Goal: Information Seeking & Learning: Learn about a topic

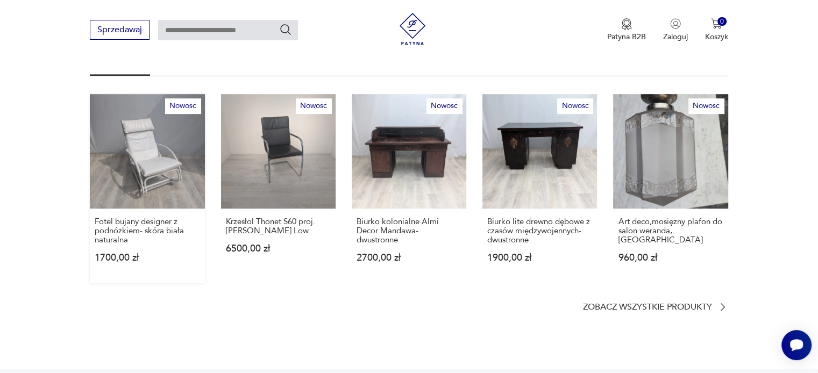
scroll to position [645, 0]
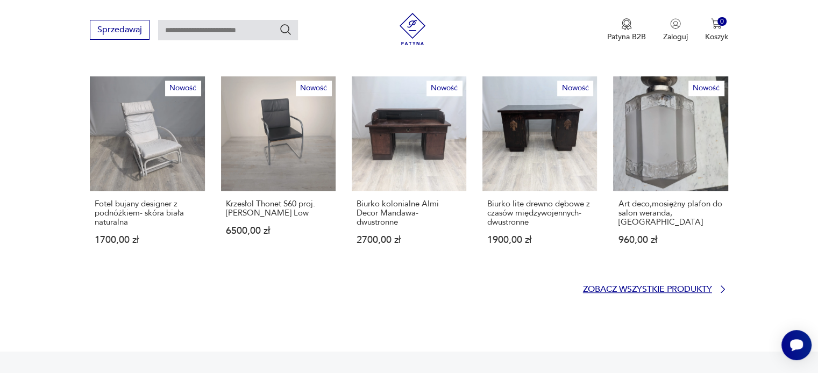
click at [642, 286] on p "Zobacz wszystkie produkty" at bounding box center [647, 289] width 129 height 7
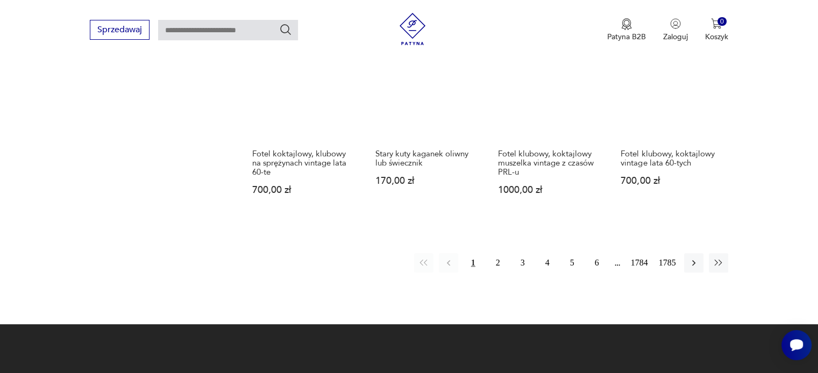
scroll to position [962, 0]
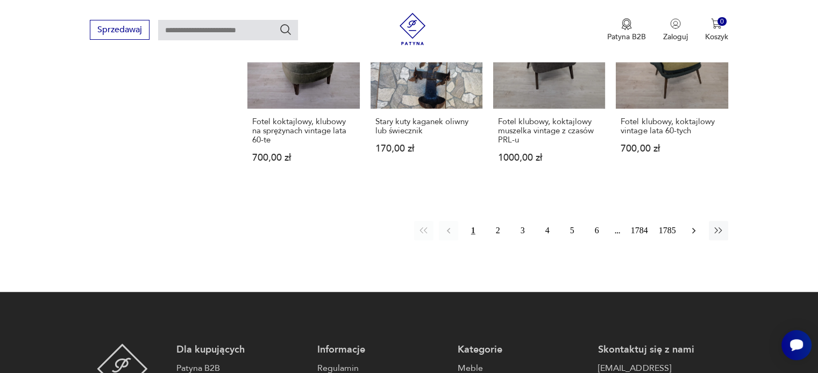
click at [695, 225] on icon "button" at bounding box center [693, 230] width 11 height 11
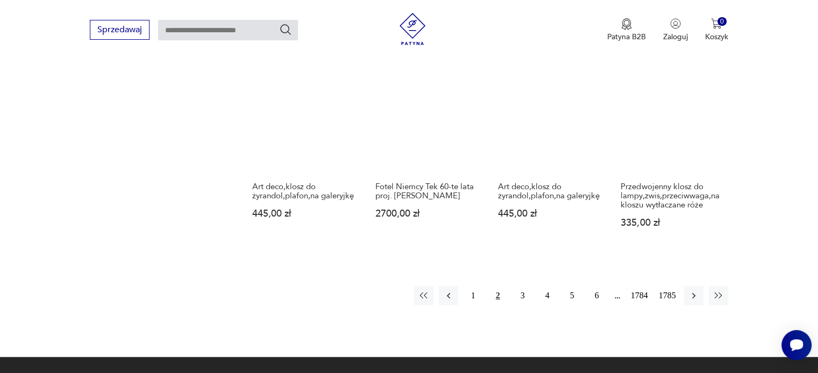
scroll to position [945, 0]
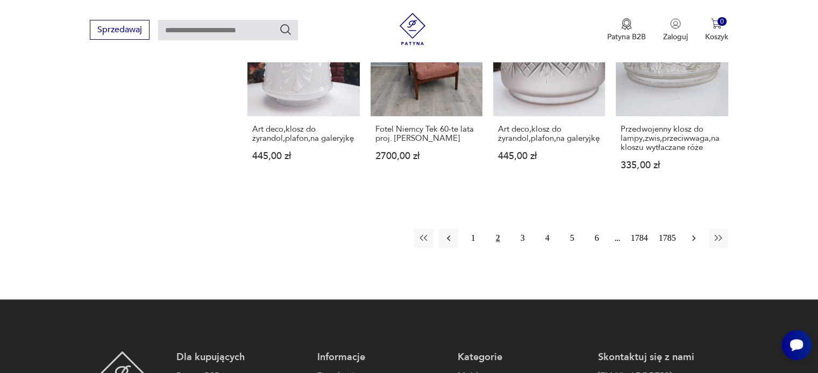
click at [690, 233] on icon "button" at bounding box center [693, 238] width 11 height 11
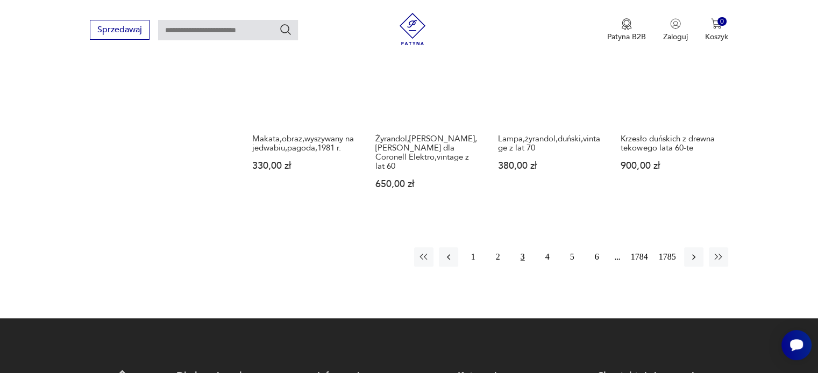
scroll to position [945, 0]
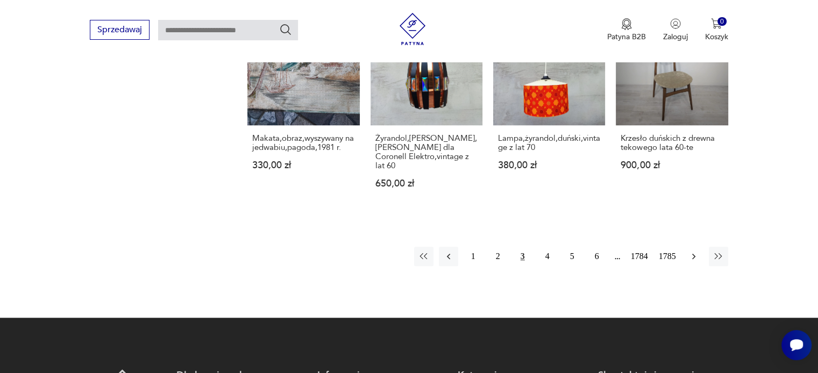
click at [692, 251] on icon "button" at bounding box center [693, 256] width 11 height 11
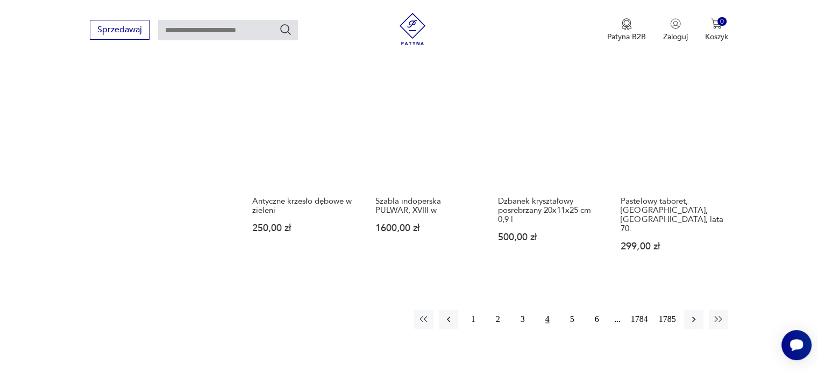
scroll to position [891, 0]
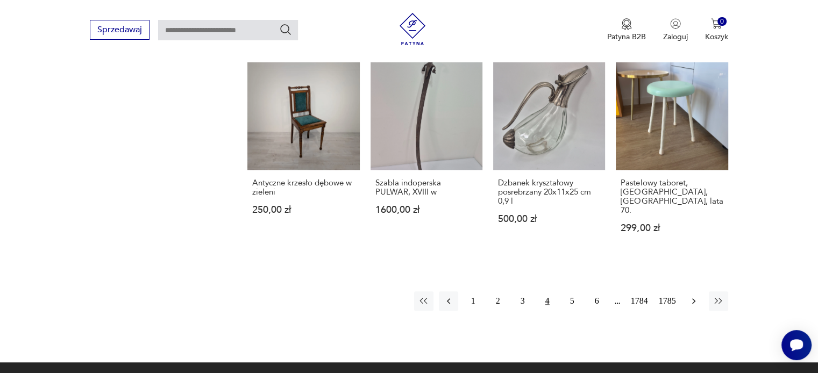
click at [694, 298] on icon "button" at bounding box center [693, 301] width 3 height 6
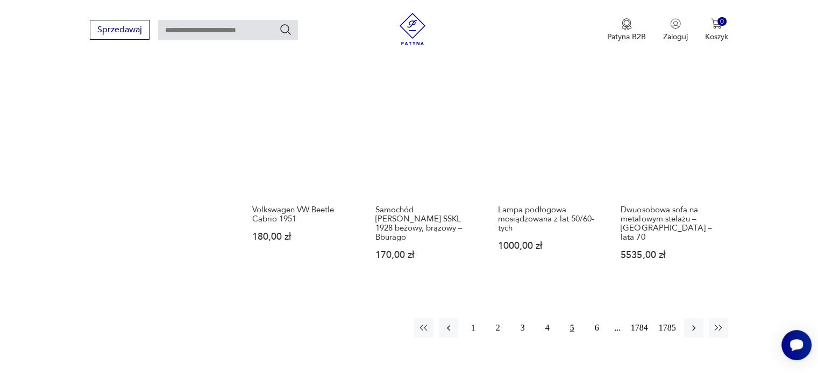
scroll to position [891, 0]
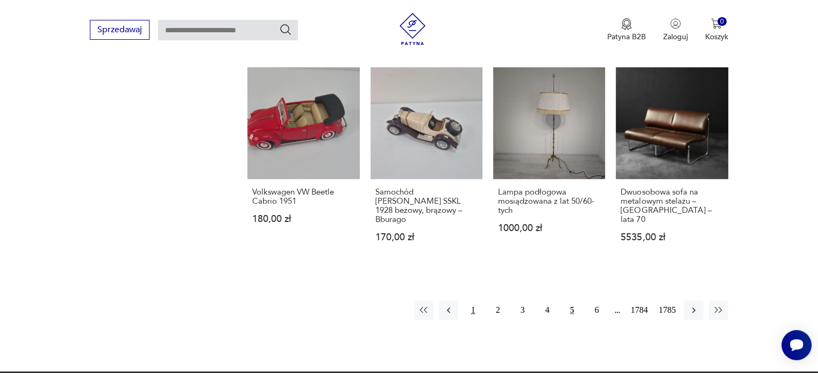
click at [470, 301] on button "1" at bounding box center [472, 310] width 19 height 19
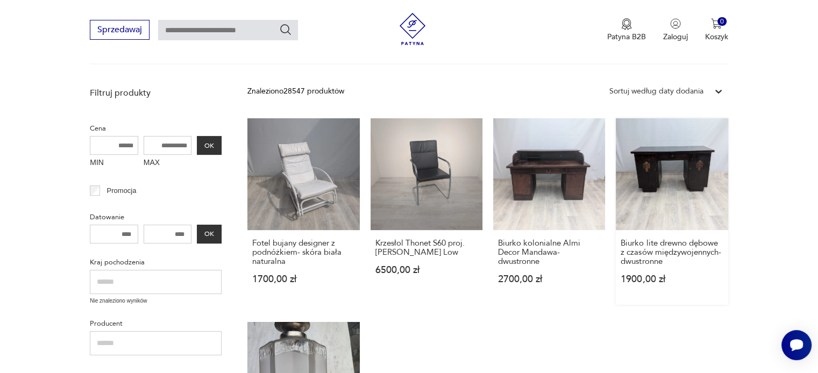
scroll to position [246, 0]
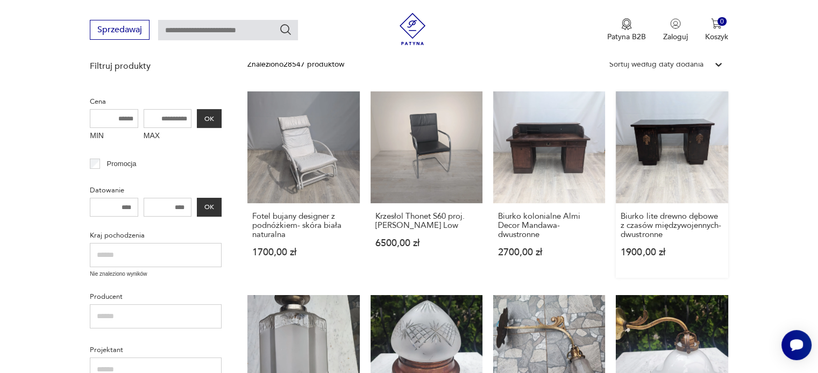
click at [664, 162] on link "Biurko lite [PERSON_NAME] z czasów międzywojennych- dwustronne 1900,00 zł" at bounding box center [672, 184] width 112 height 187
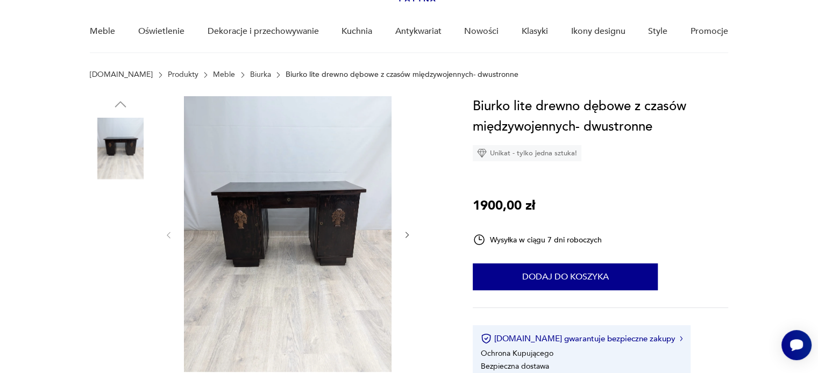
scroll to position [108, 0]
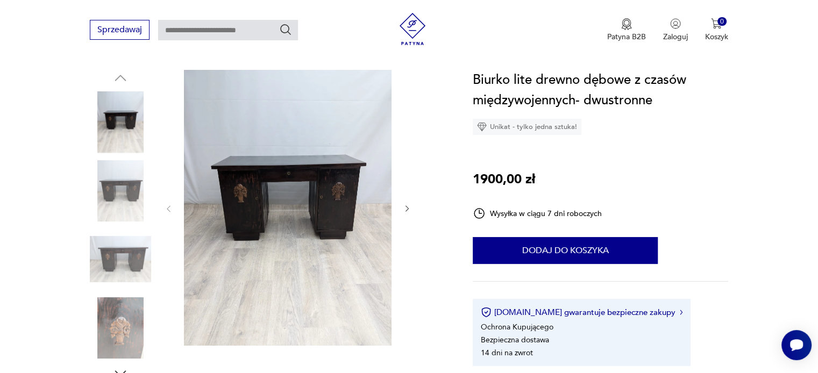
click at [335, 197] on img at bounding box center [288, 208] width 208 height 276
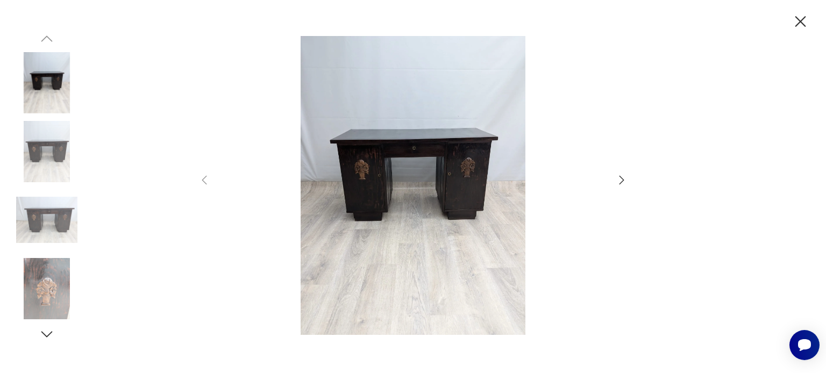
click at [625, 183] on icon "button" at bounding box center [621, 180] width 13 height 13
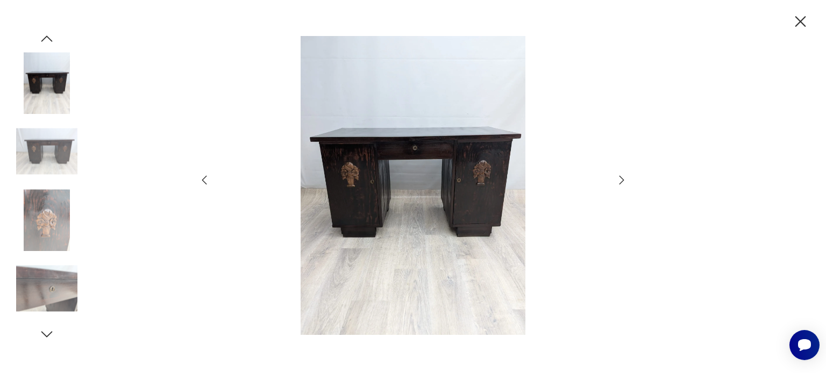
click at [621, 182] on icon "button" at bounding box center [621, 180] width 5 height 9
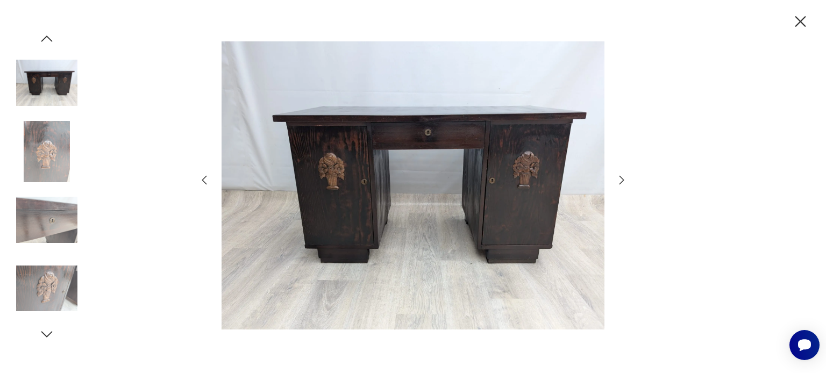
click at [621, 182] on icon "button" at bounding box center [621, 180] width 5 height 9
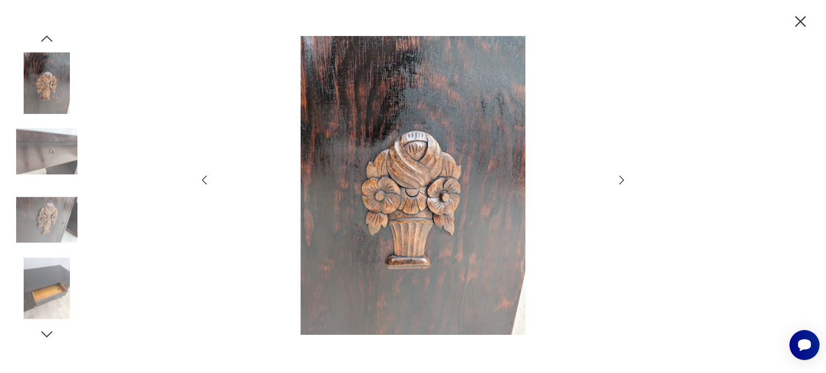
click at [621, 182] on icon "button" at bounding box center [621, 180] width 5 height 9
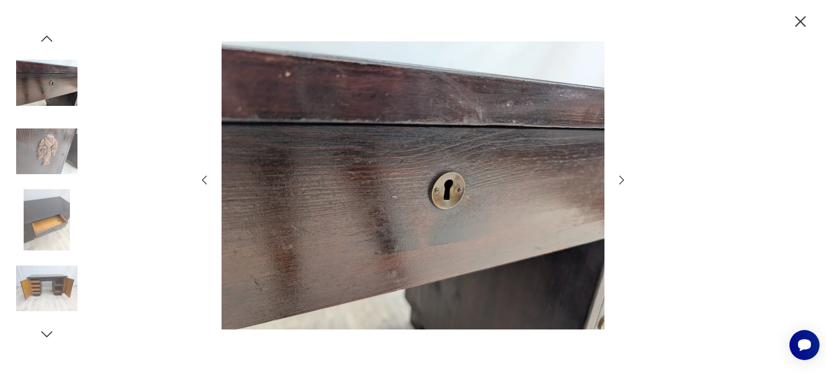
click at [621, 182] on icon "button" at bounding box center [621, 180] width 5 height 9
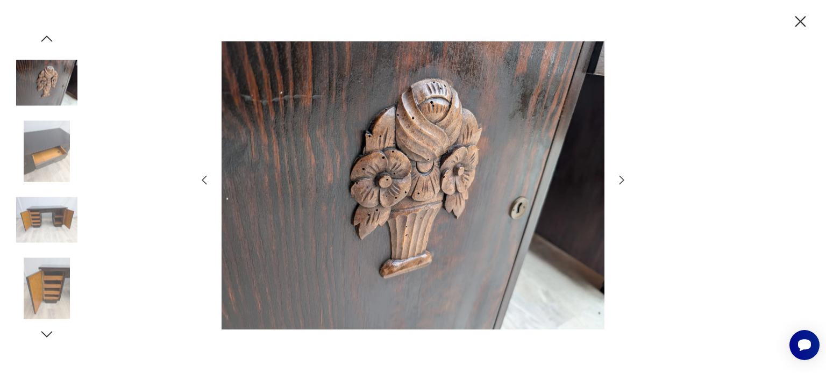
click at [621, 182] on icon "button" at bounding box center [621, 180] width 5 height 9
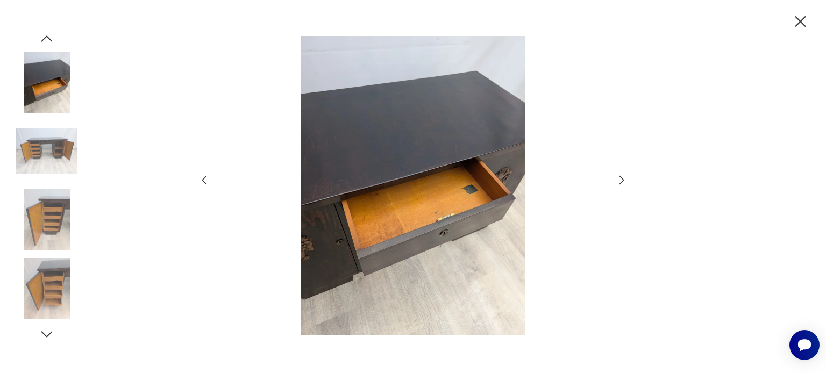
click at [621, 182] on icon "button" at bounding box center [621, 180] width 5 height 9
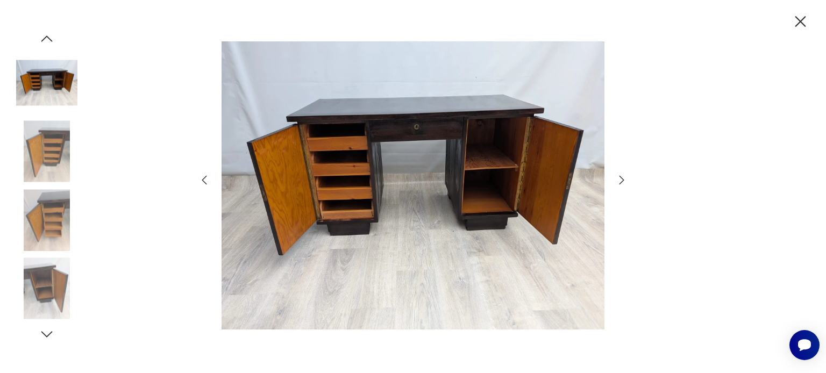
click at [621, 182] on icon "button" at bounding box center [621, 180] width 5 height 9
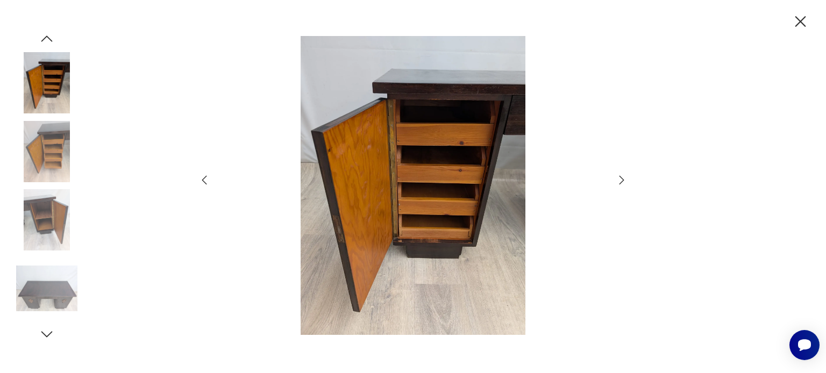
click at [621, 182] on icon "button" at bounding box center [621, 180] width 5 height 9
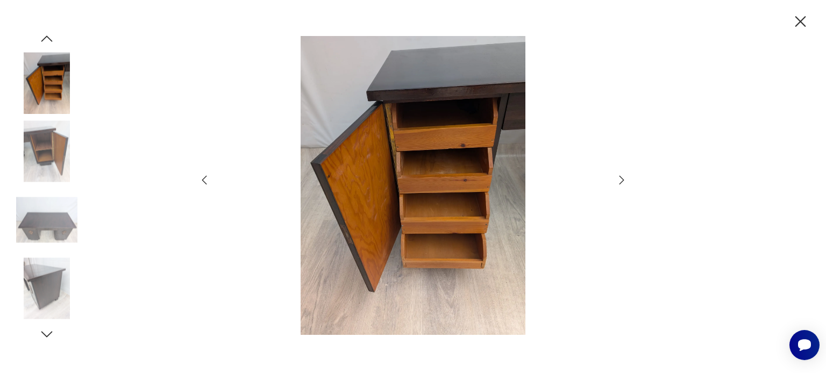
click at [621, 182] on icon "button" at bounding box center [621, 180] width 5 height 9
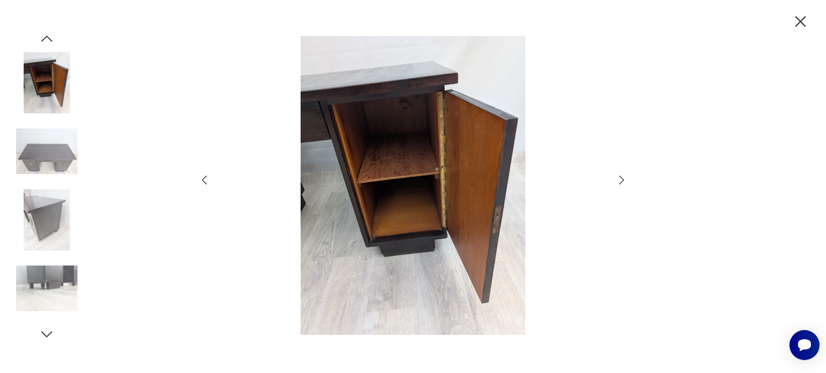
click at [621, 182] on icon "button" at bounding box center [621, 180] width 5 height 9
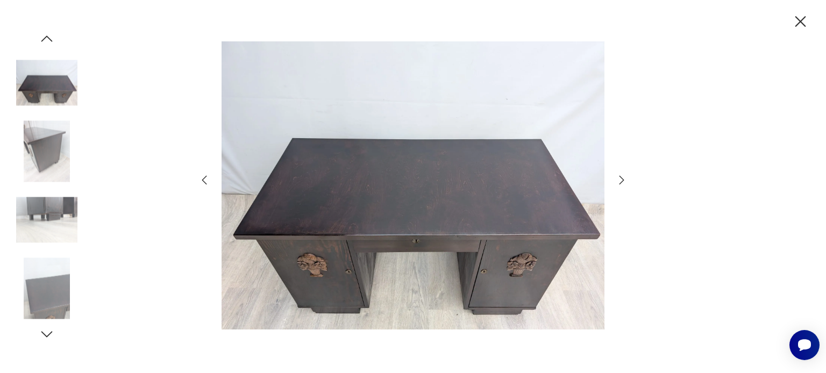
click at [621, 182] on icon "button" at bounding box center [621, 180] width 5 height 9
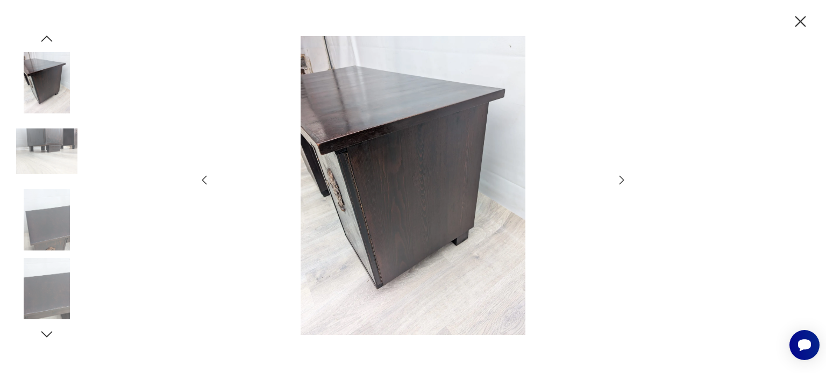
click at [621, 182] on icon "button" at bounding box center [621, 180] width 5 height 9
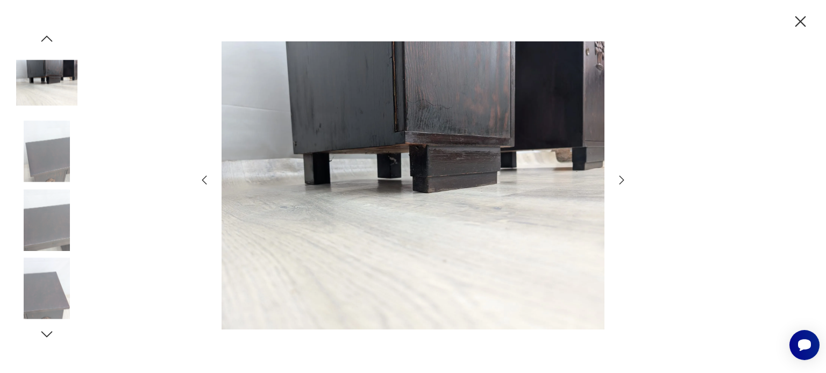
click at [621, 182] on icon "button" at bounding box center [621, 180] width 5 height 9
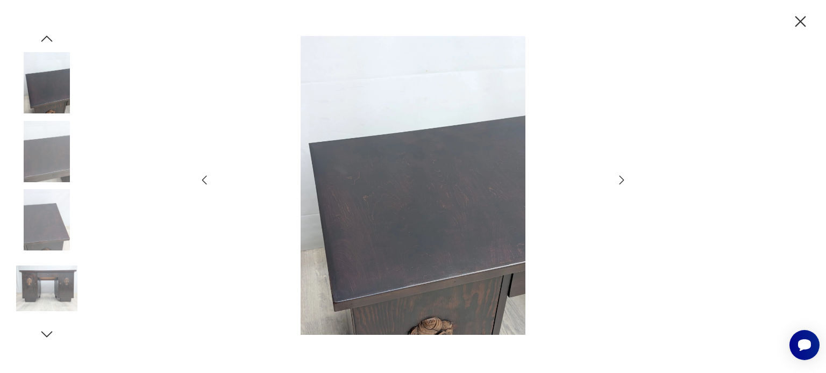
click at [621, 182] on icon "button" at bounding box center [621, 180] width 5 height 9
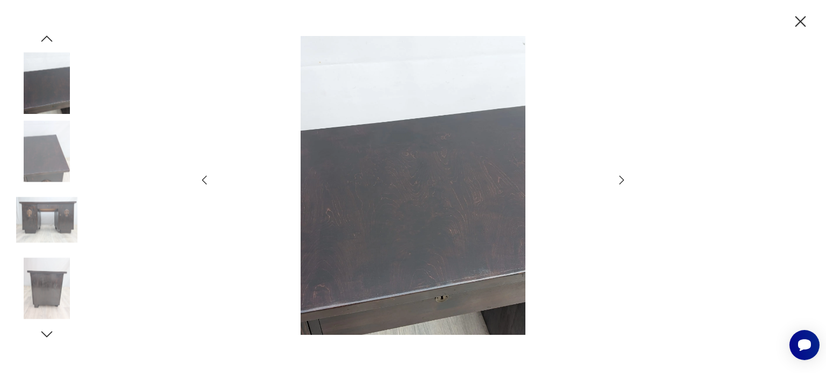
click at [621, 182] on icon "button" at bounding box center [621, 180] width 5 height 9
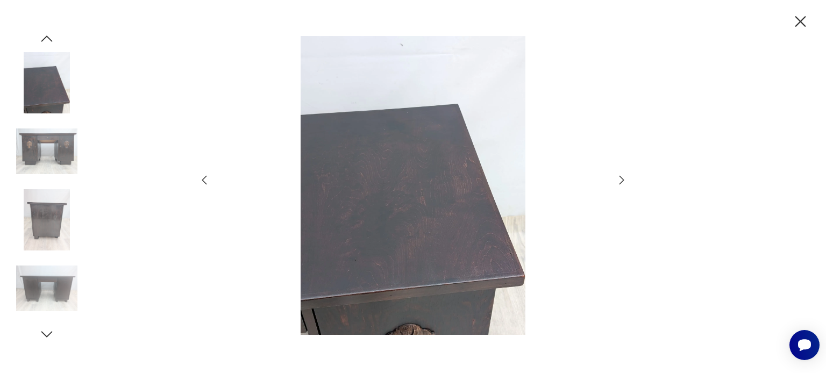
click at [621, 182] on icon "button" at bounding box center [621, 180] width 5 height 9
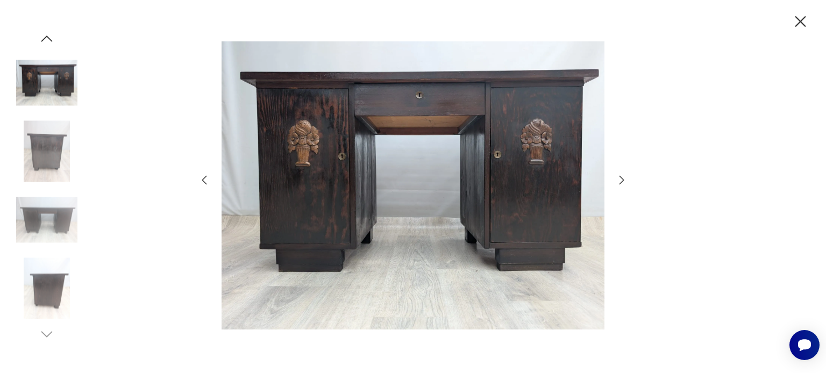
click at [621, 182] on icon "button" at bounding box center [621, 180] width 5 height 9
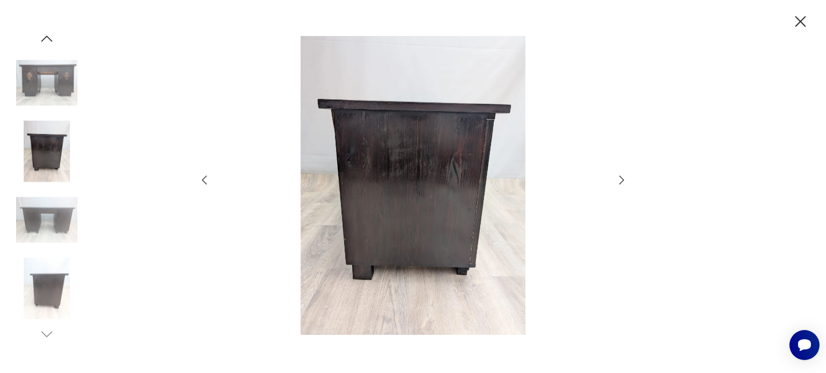
click at [621, 182] on icon "button" at bounding box center [621, 180] width 5 height 9
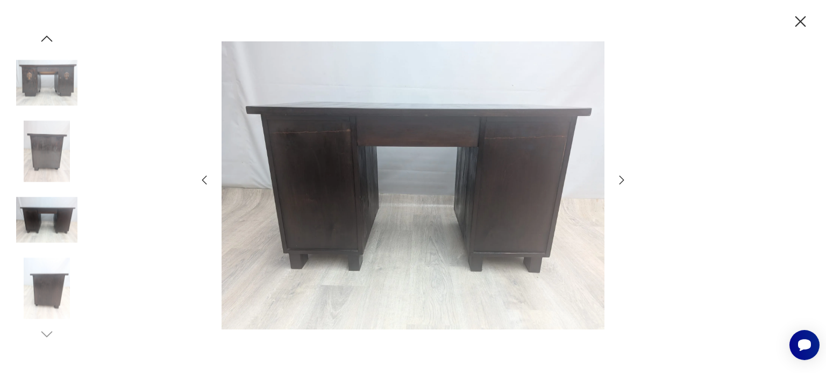
click at [621, 182] on icon "button" at bounding box center [621, 180] width 5 height 9
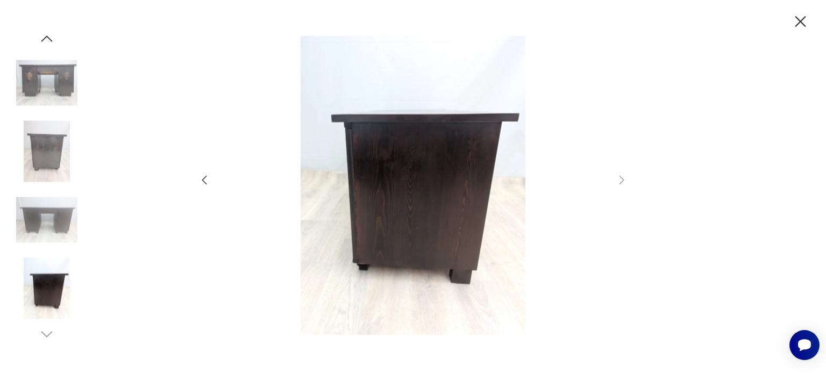
click at [797, 18] on icon "button" at bounding box center [800, 21] width 11 height 11
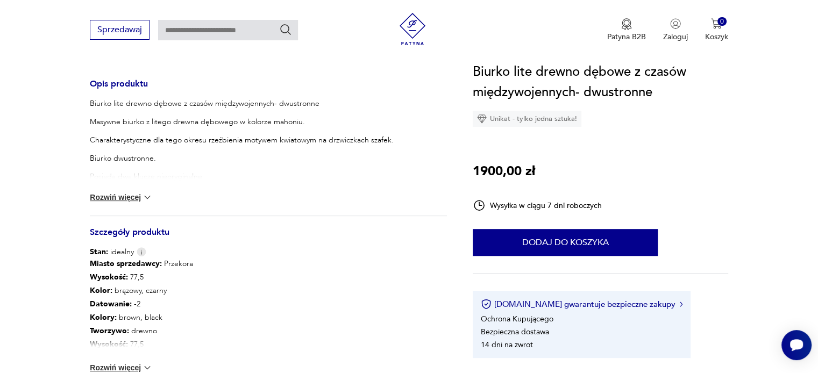
scroll to position [484, 0]
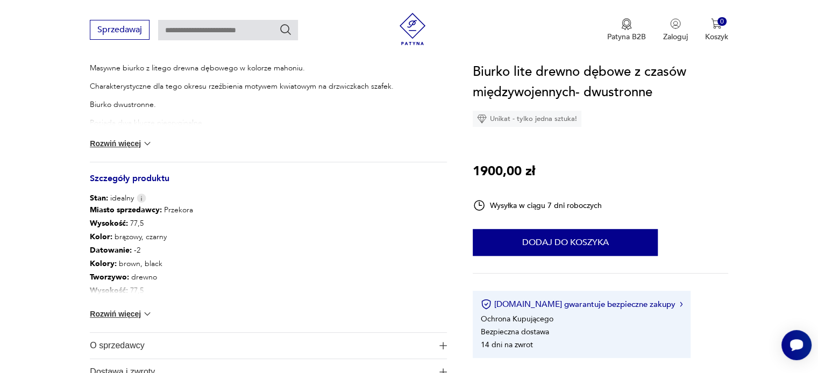
click at [127, 140] on button "Rozwiń więcej" at bounding box center [121, 143] width 62 height 11
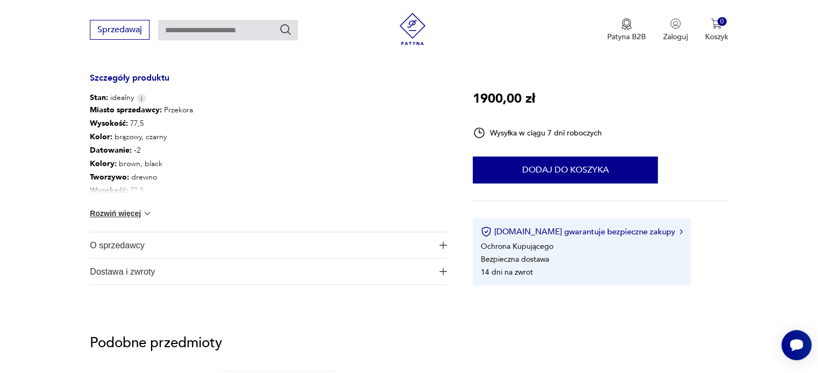
scroll to position [753, 0]
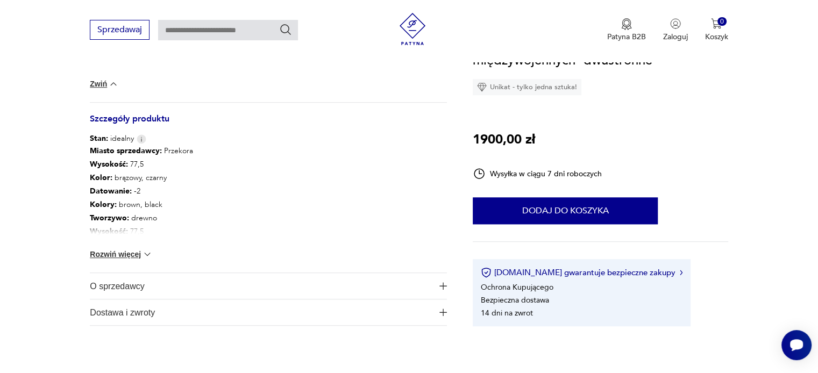
click at [201, 28] on input "text" at bounding box center [228, 30] width 140 height 20
type input "*********"
click at [280, 28] on icon "Szukaj" at bounding box center [285, 29] width 13 height 13
type input "*********"
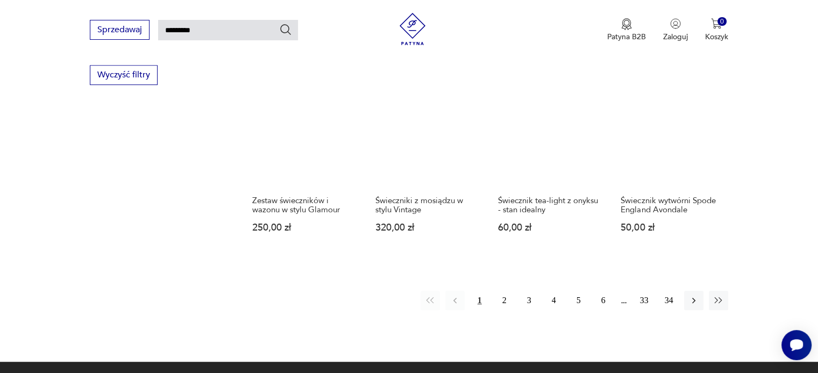
scroll to position [791, 0]
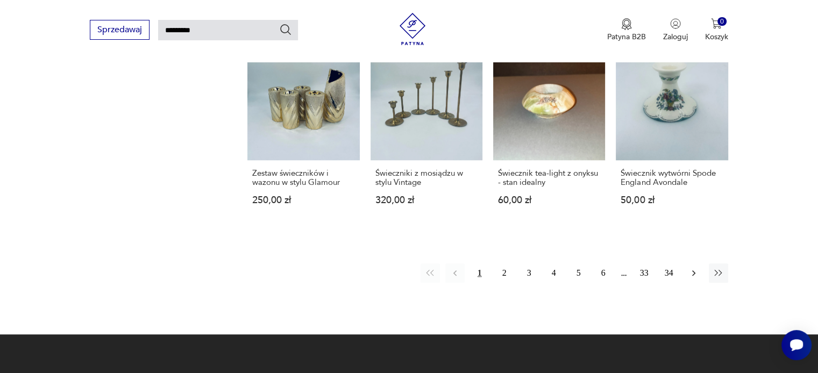
click at [692, 276] on icon "button" at bounding box center [693, 273] width 11 height 11
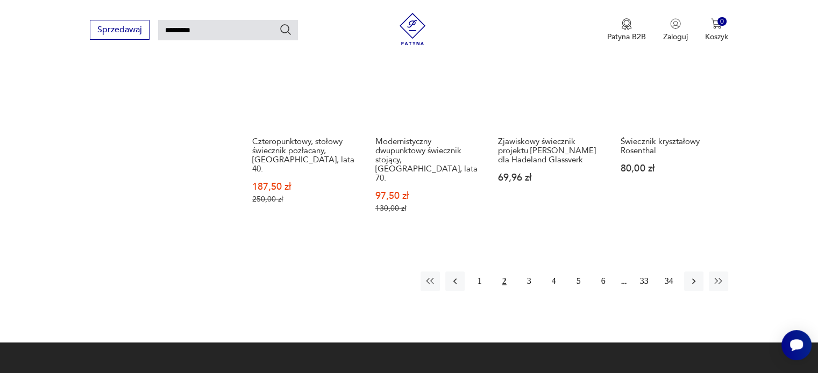
scroll to position [898, 0]
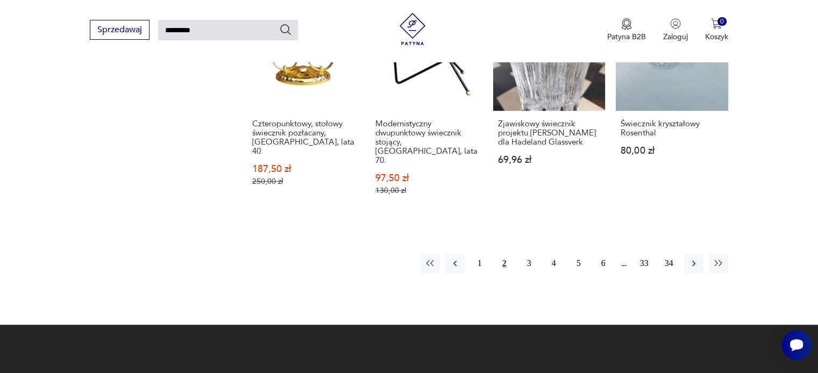
click at [202, 31] on input "*********" at bounding box center [228, 30] width 140 height 20
type input "**********"
click at [283, 32] on icon "Szukaj" at bounding box center [285, 29] width 13 height 13
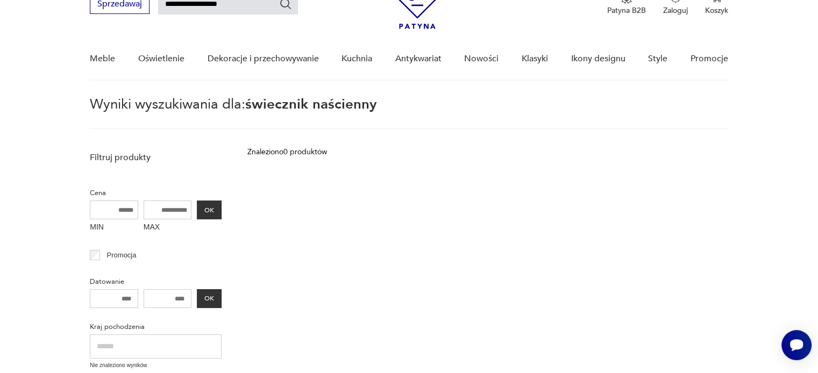
scroll to position [38, 0]
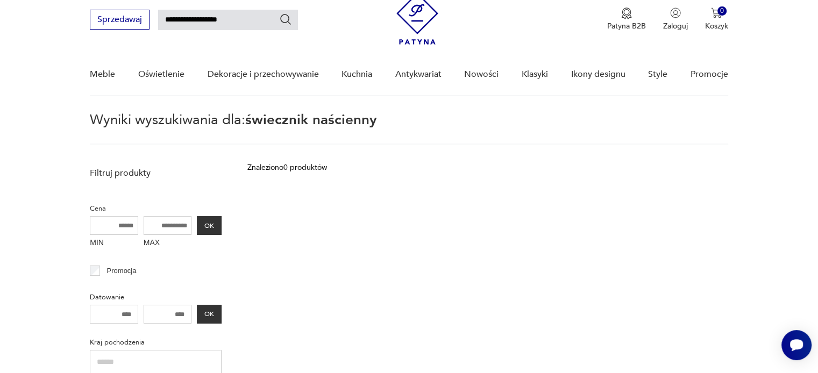
click at [242, 20] on input "**********" at bounding box center [228, 20] width 140 height 20
type input "**********"
click at [281, 19] on icon "Szukaj" at bounding box center [285, 19] width 13 height 13
type input "**********"
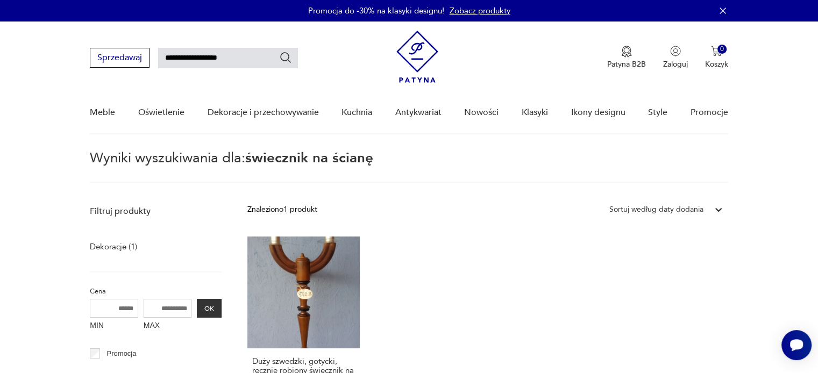
click at [234, 58] on input "**********" at bounding box center [228, 58] width 140 height 20
type input "*********"
click at [286, 58] on icon "Szukaj" at bounding box center [285, 57] width 13 height 13
type input "*********"
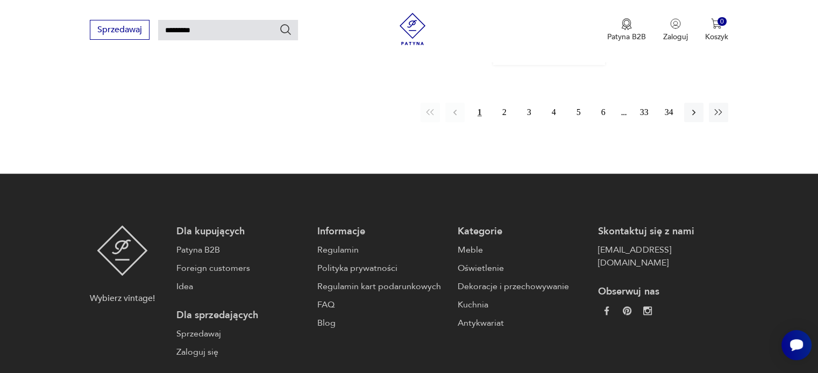
scroll to position [952, 0]
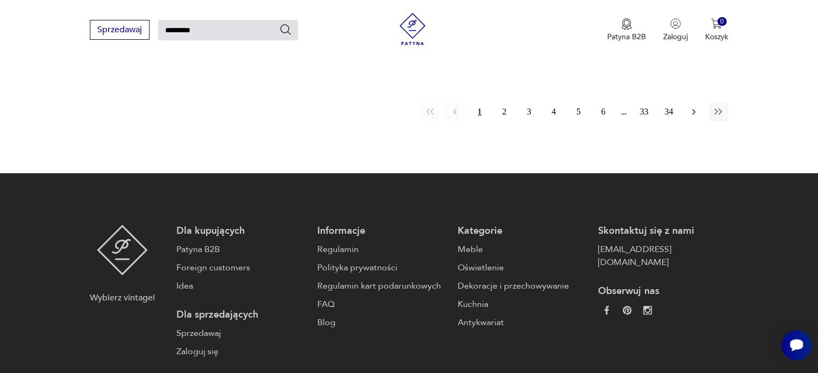
click at [697, 112] on icon "button" at bounding box center [693, 111] width 11 height 11
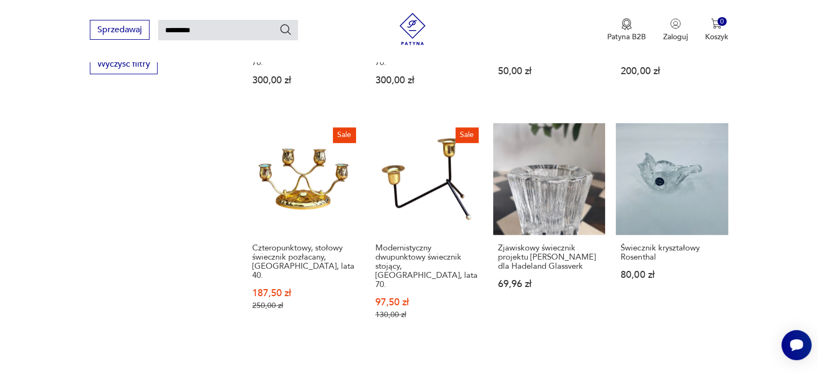
scroll to position [845, 0]
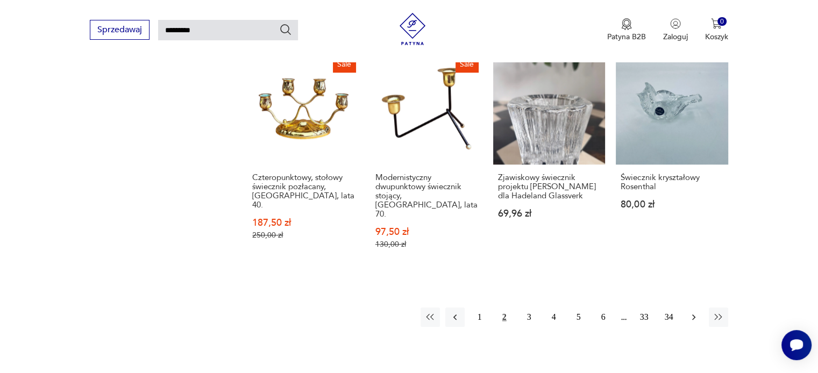
click at [691, 312] on icon "button" at bounding box center [693, 317] width 11 height 11
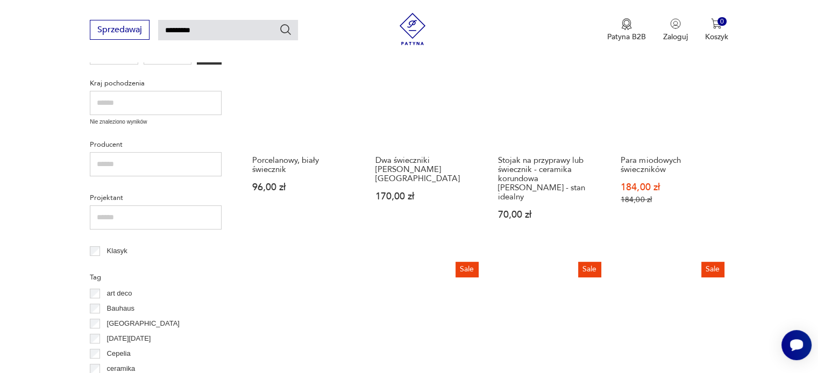
scroll to position [576, 0]
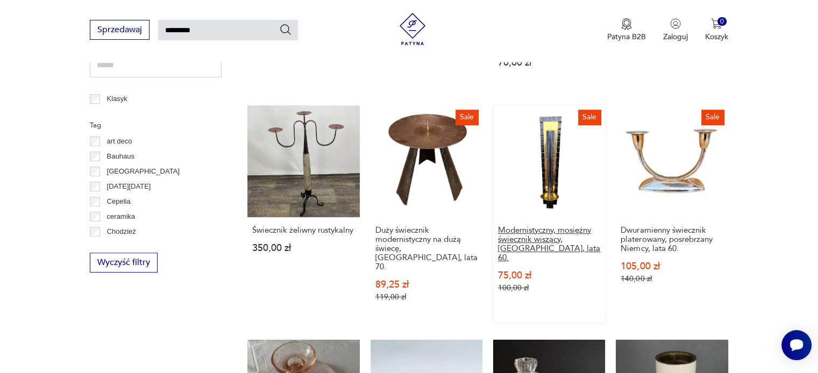
click at [513, 226] on h3 "Modernistyczny, mosiężny świecznik wiszący, [GEOGRAPHIC_DATA], lata 60." at bounding box center [549, 244] width 102 height 37
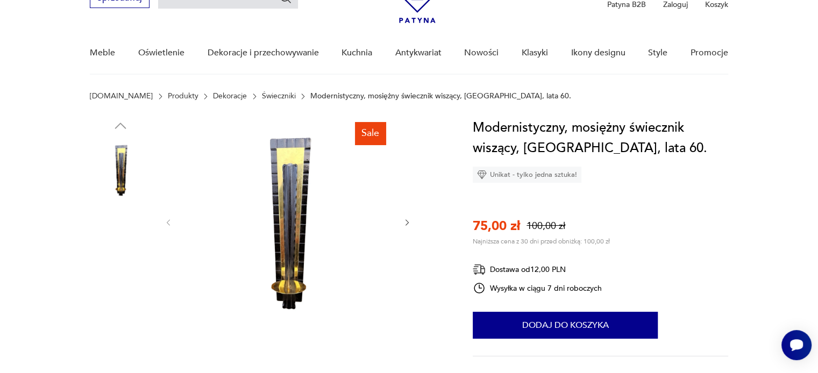
scroll to position [54, 0]
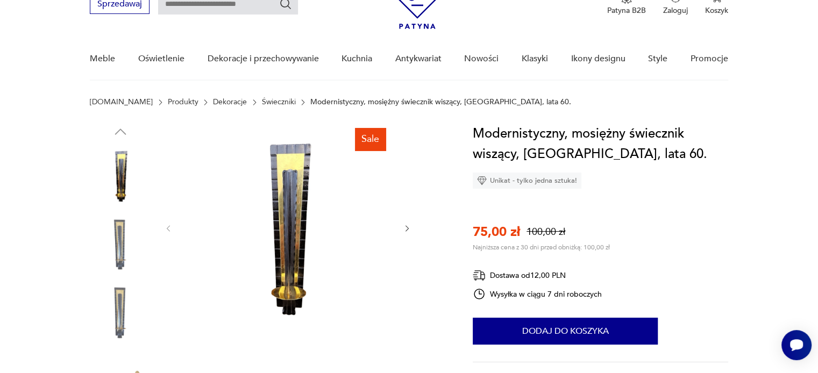
click at [409, 226] on icon "button" at bounding box center [407, 228] width 9 height 9
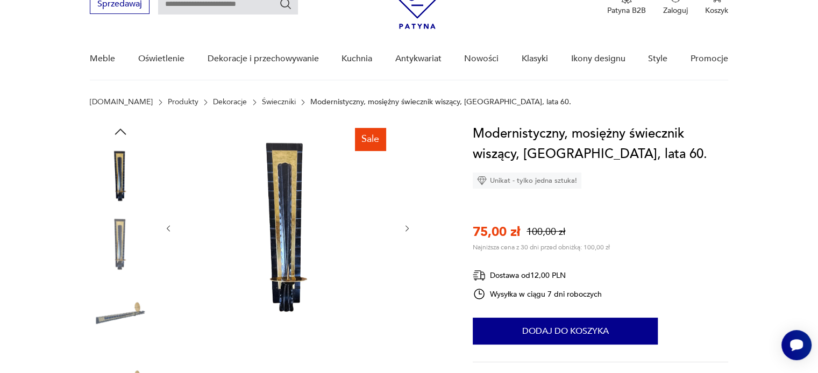
click at [409, 226] on icon "button" at bounding box center [407, 228] width 9 height 9
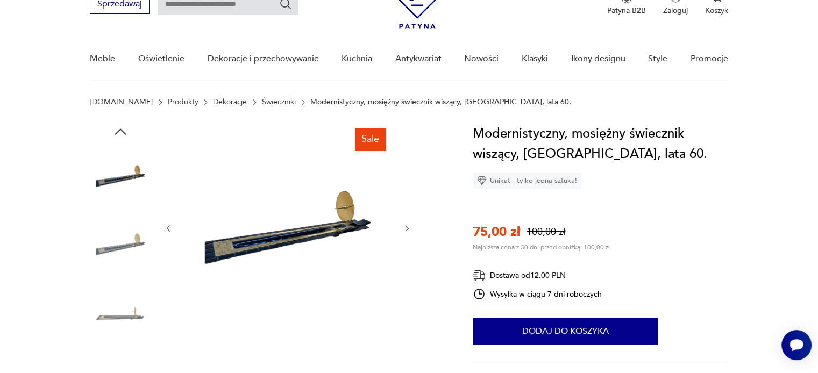
click at [409, 226] on icon "button" at bounding box center [407, 228] width 9 height 9
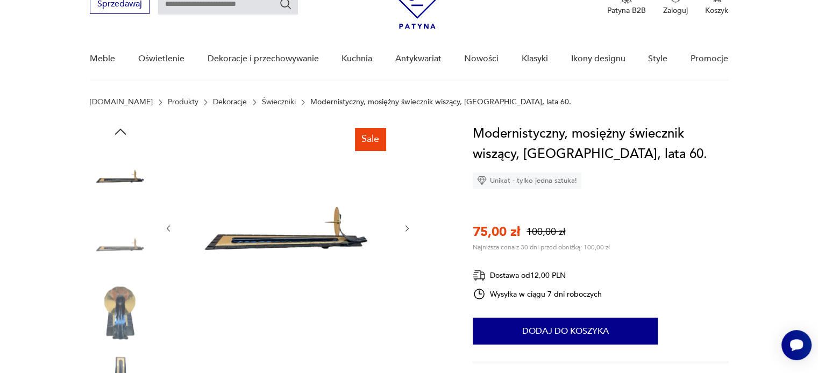
click at [409, 226] on icon "button" at bounding box center [407, 228] width 9 height 9
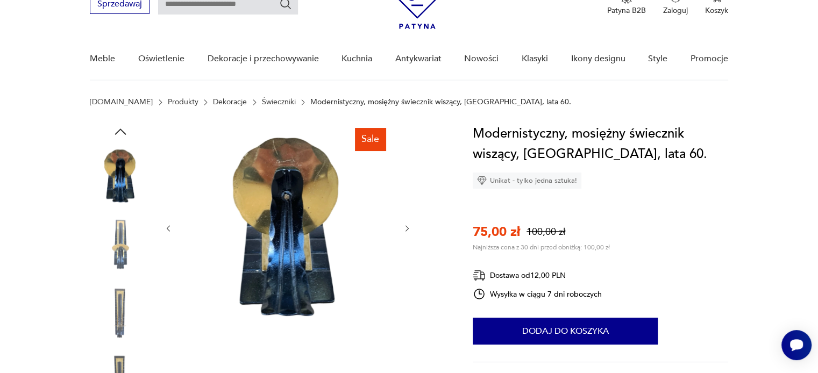
click at [409, 226] on icon "button" at bounding box center [407, 228] width 9 height 9
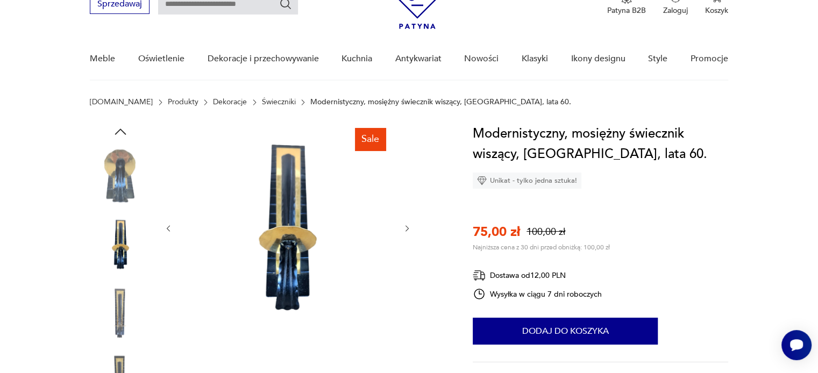
click at [409, 226] on icon "button" at bounding box center [407, 228] width 9 height 9
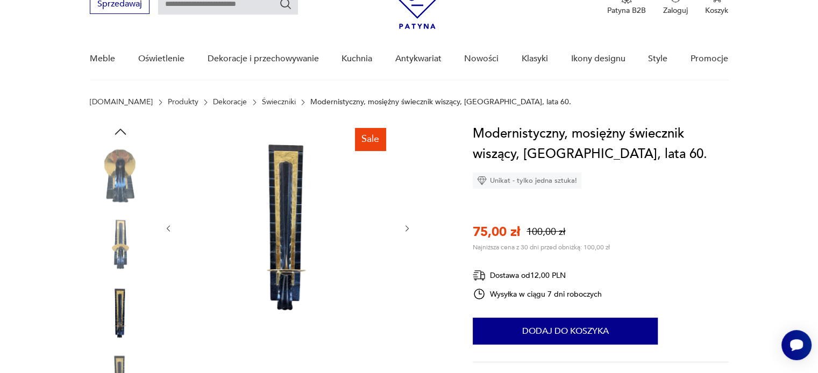
click at [409, 226] on icon "button" at bounding box center [407, 228] width 9 height 9
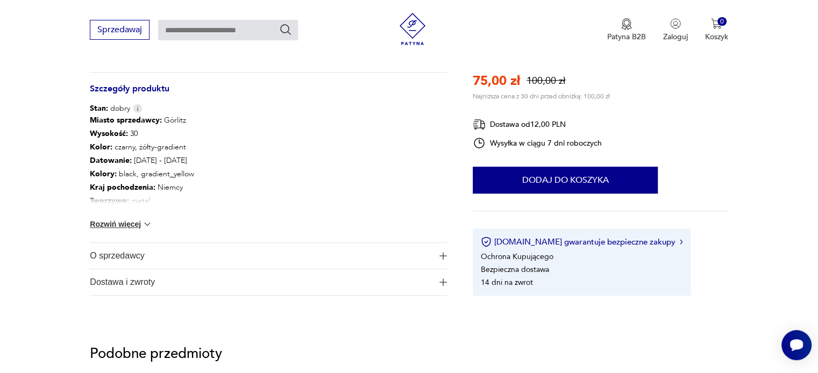
scroll to position [591, 0]
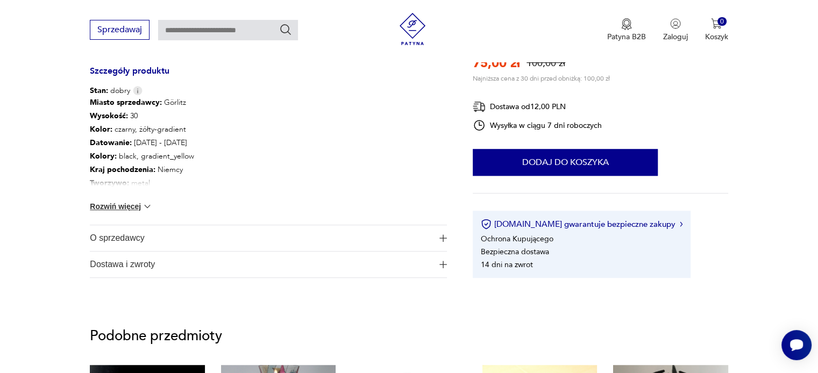
click at [125, 205] on button "Rozwiń więcej" at bounding box center [121, 206] width 62 height 11
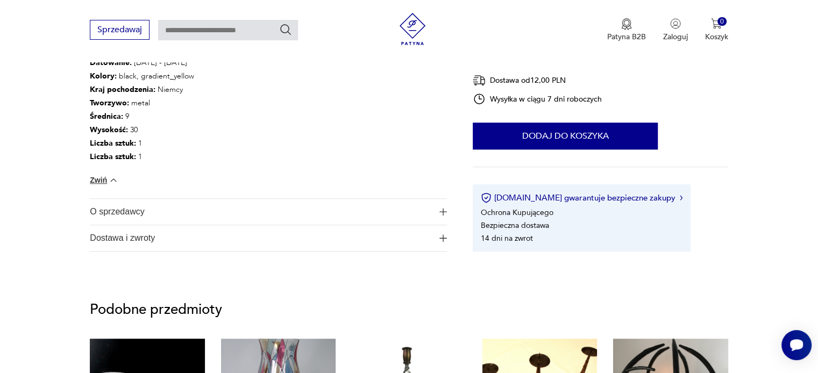
scroll to position [699, 0]
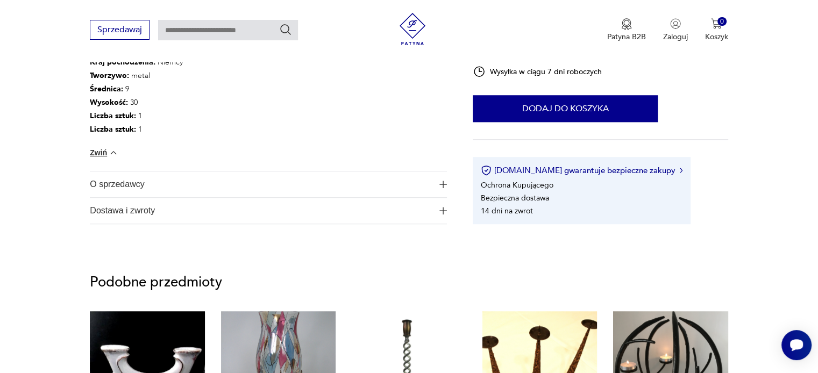
click at [132, 187] on span "O sprzedawcy" at bounding box center [261, 184] width 342 height 26
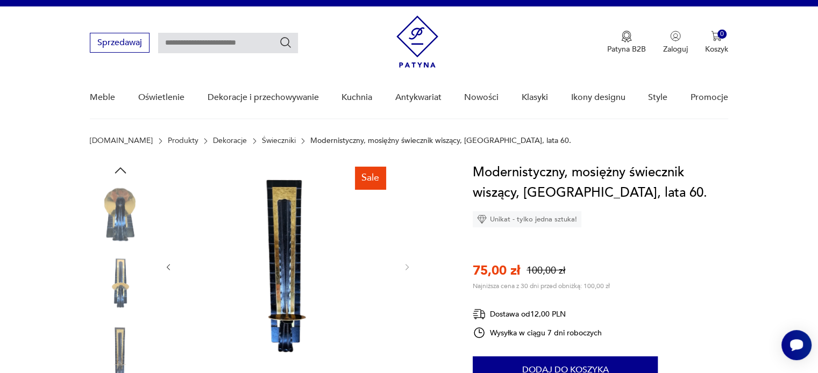
scroll to position [0, 0]
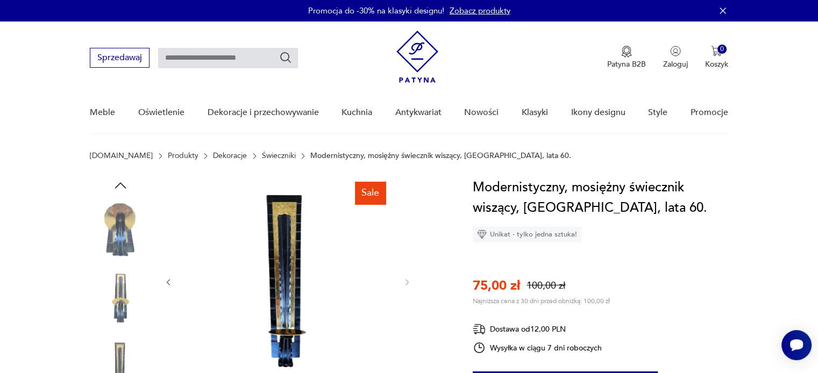
type input "*********"
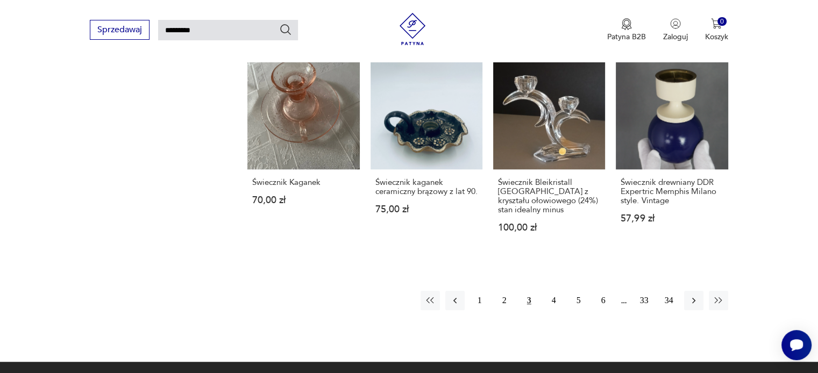
scroll to position [860, 0]
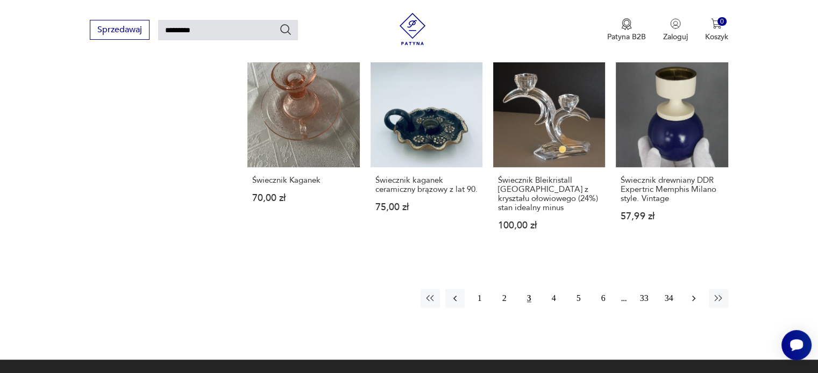
click at [690, 293] on icon "button" at bounding box center [693, 298] width 11 height 11
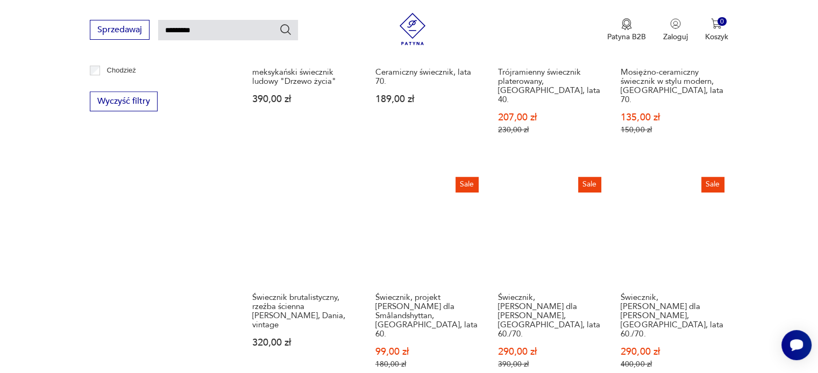
scroll to position [791, 0]
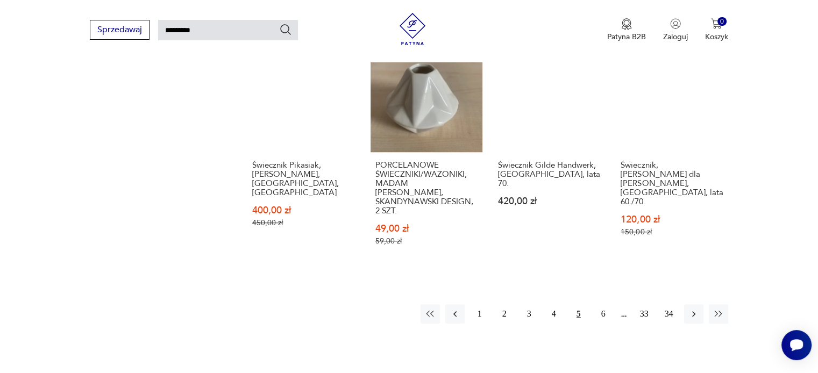
scroll to position [845, 0]
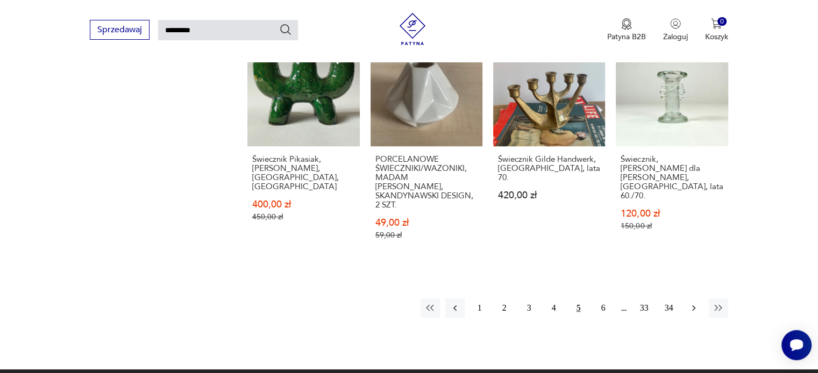
click at [695, 303] on icon "button" at bounding box center [693, 308] width 11 height 11
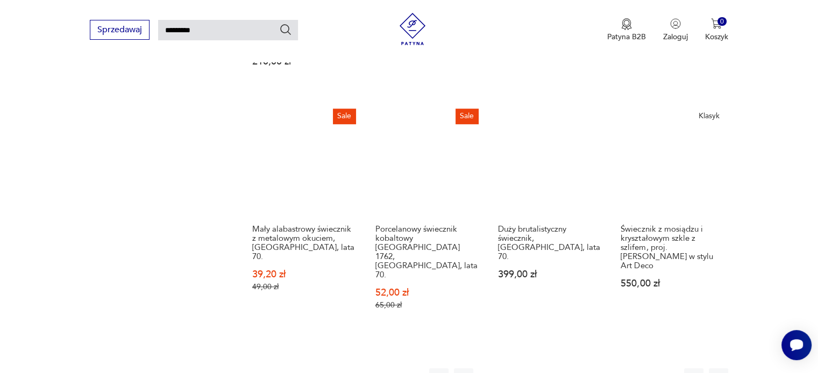
scroll to position [791, 0]
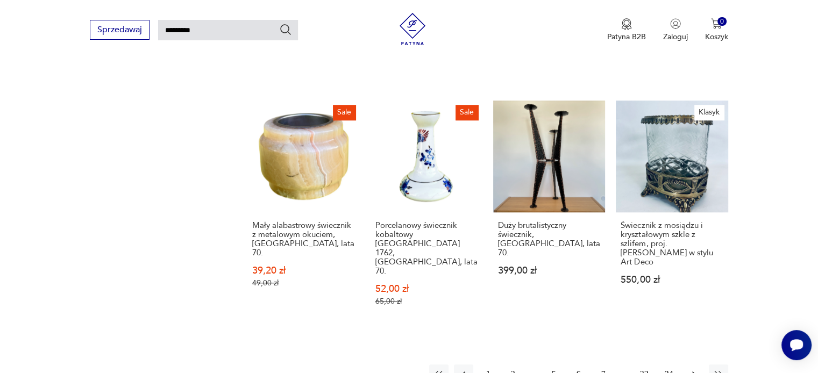
click at [694, 371] on icon "button" at bounding box center [693, 374] width 3 height 6
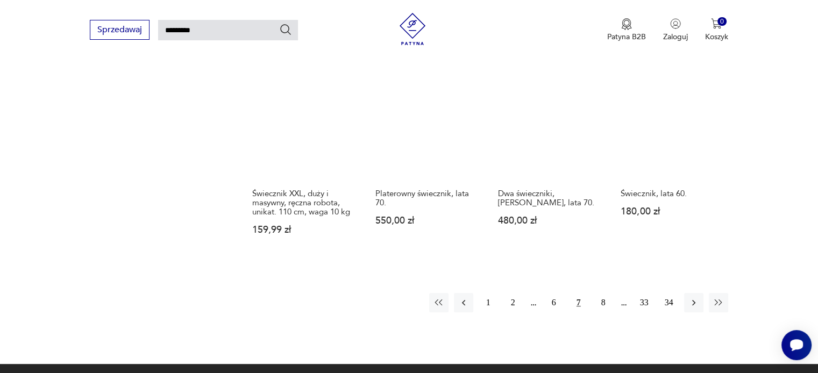
scroll to position [845, 0]
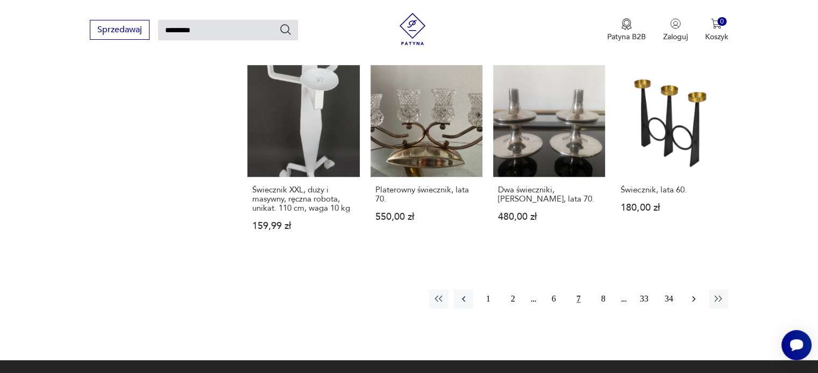
click at [691, 294] on icon "button" at bounding box center [693, 299] width 11 height 11
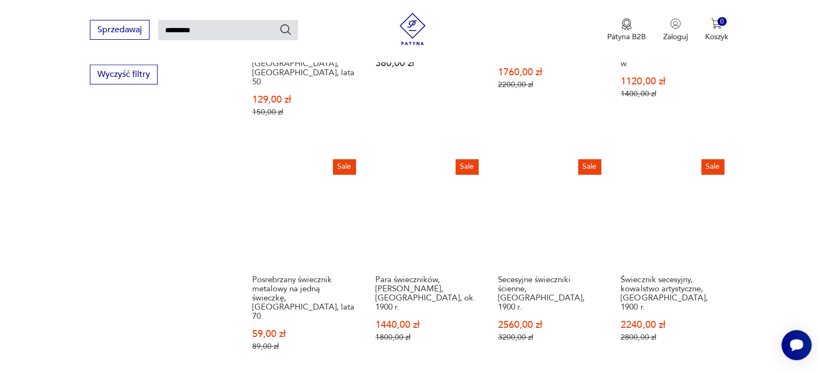
scroll to position [791, 0]
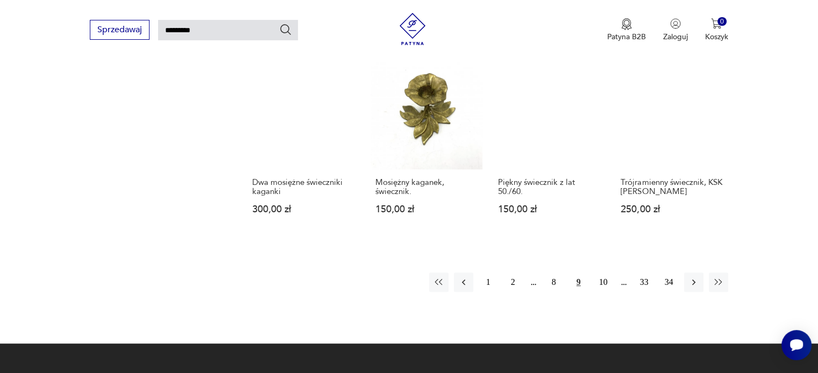
scroll to position [898, 0]
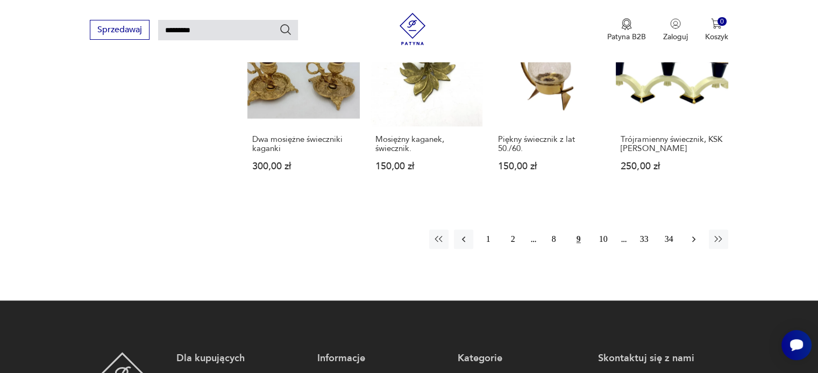
click at [695, 234] on icon "button" at bounding box center [693, 239] width 11 height 11
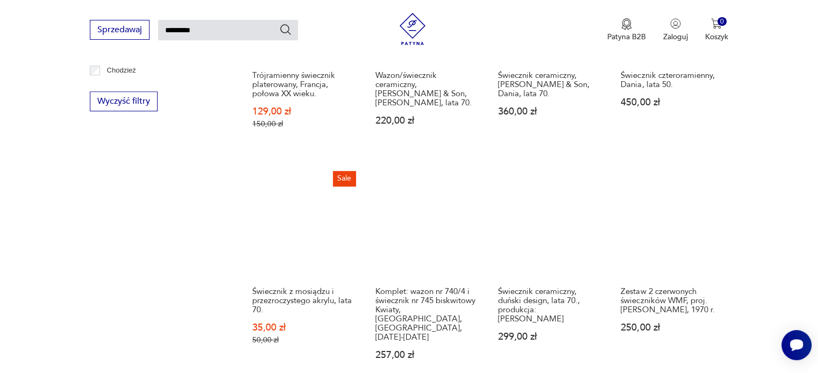
scroll to position [791, 0]
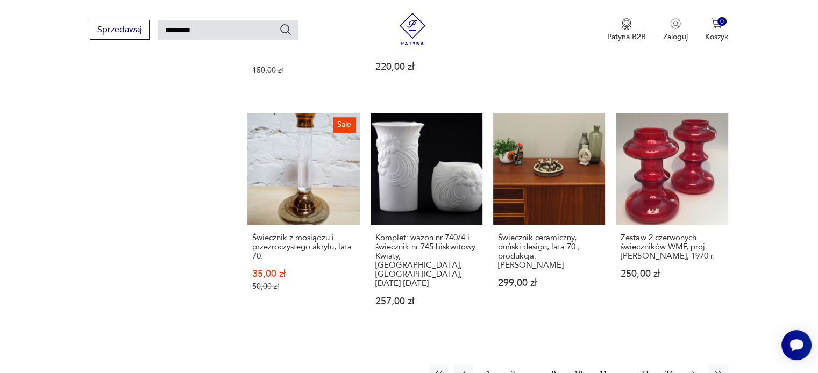
click at [694, 371] on icon "button" at bounding box center [693, 374] width 3 height 6
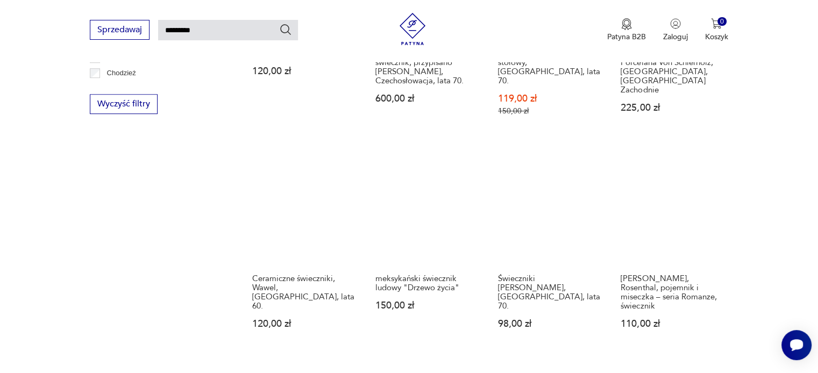
scroll to position [898, 0]
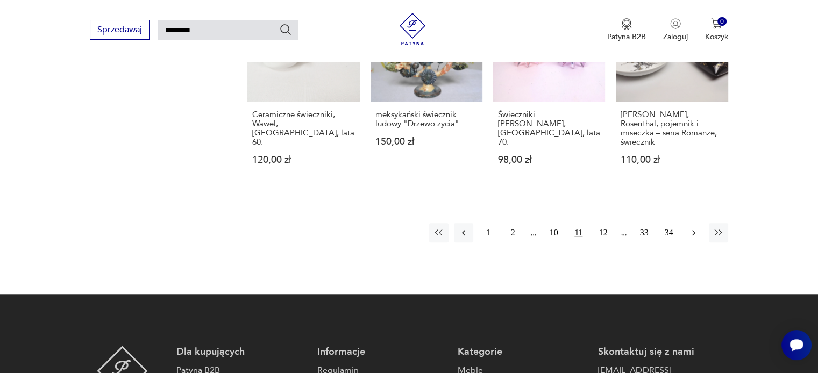
click at [695, 227] on icon "button" at bounding box center [693, 232] width 11 height 11
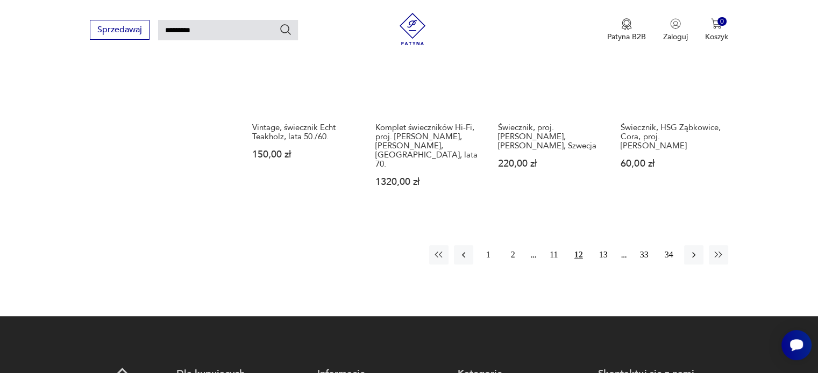
scroll to position [898, 0]
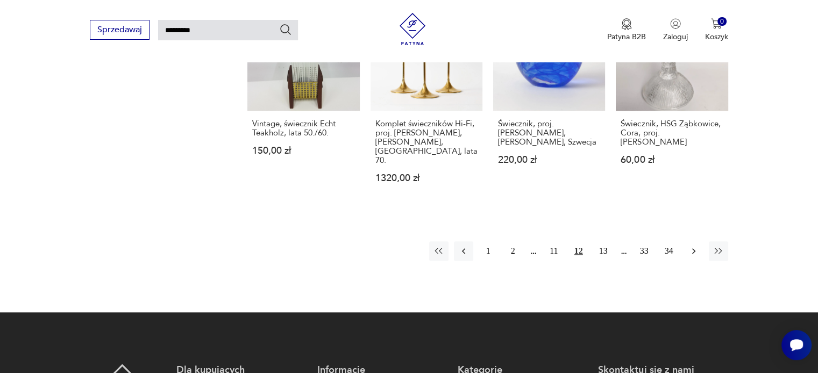
click at [695, 246] on icon "button" at bounding box center [693, 251] width 11 height 11
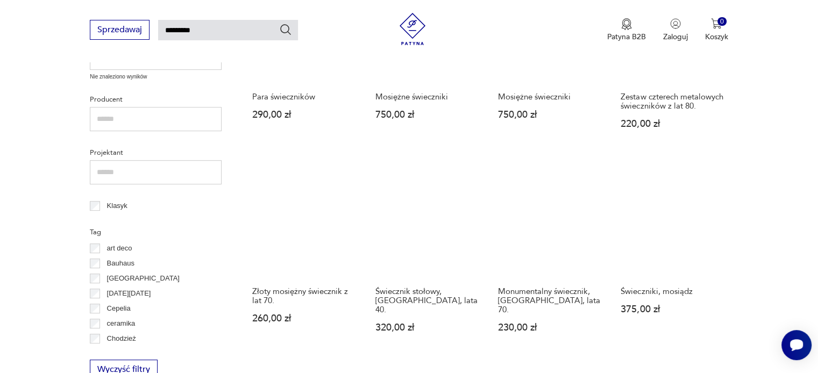
scroll to position [468, 0]
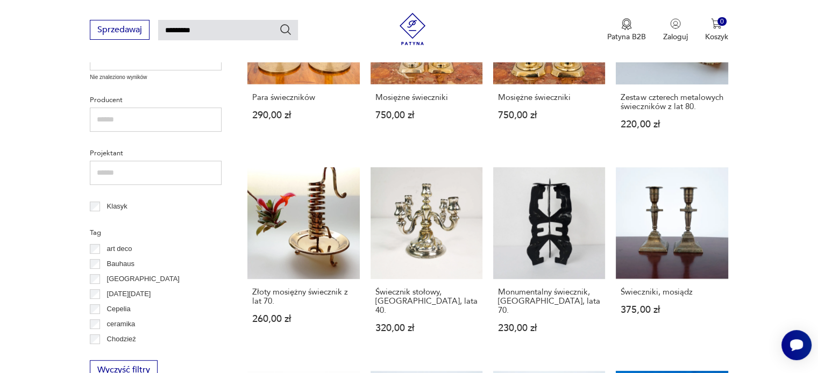
click at [202, 30] on input "*********" at bounding box center [228, 30] width 140 height 20
type input "*"
type input "**********"
click at [281, 28] on icon "Szukaj" at bounding box center [286, 29] width 11 height 11
type input "**********"
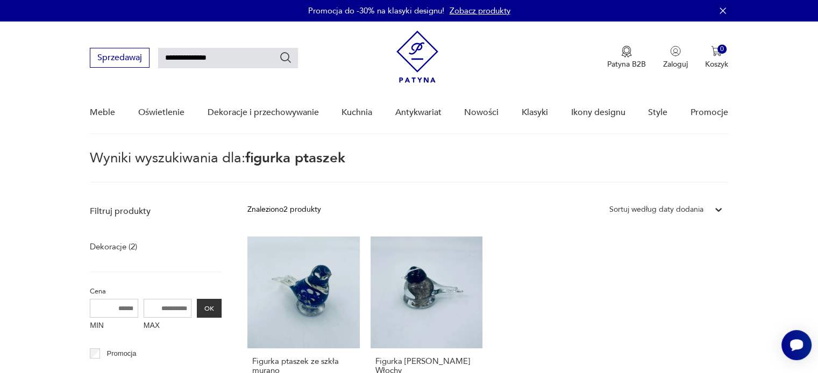
click at [230, 58] on input "**********" at bounding box center [228, 58] width 140 height 20
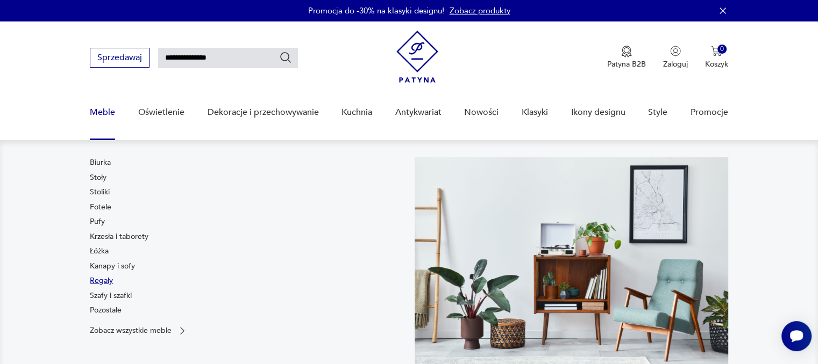
click at [94, 282] on link "Regały" at bounding box center [101, 281] width 23 height 11
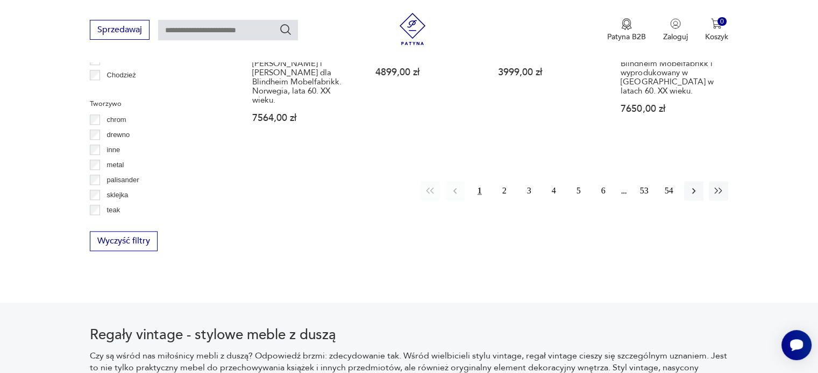
scroll to position [1204, 0]
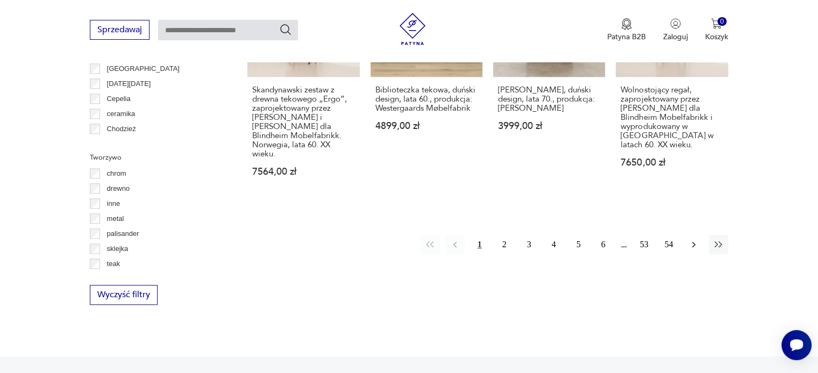
click at [695, 239] on icon "button" at bounding box center [693, 244] width 11 height 11
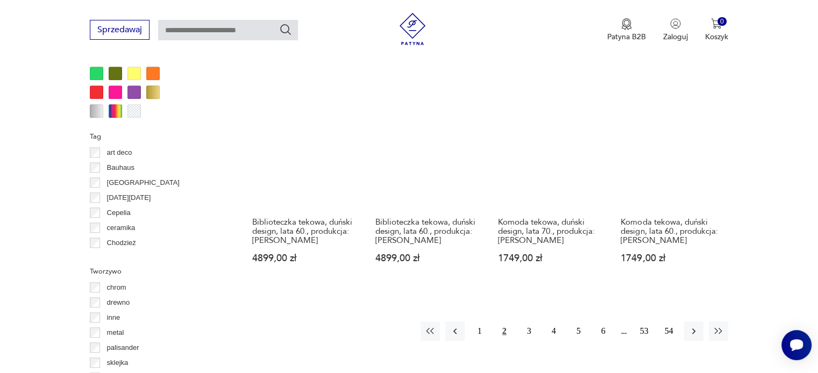
scroll to position [1091, 0]
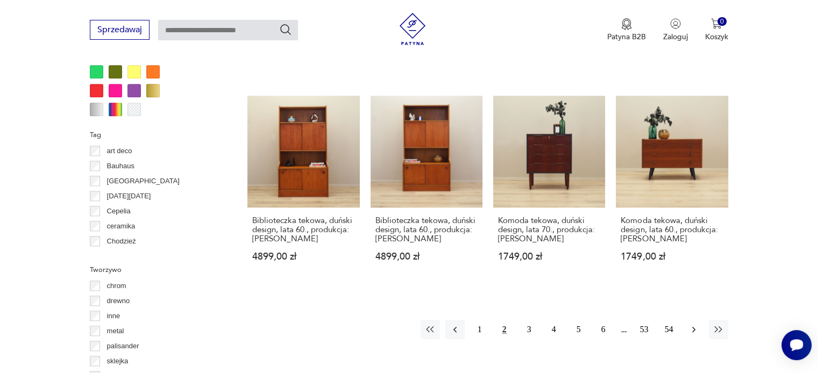
click at [692, 324] on icon "button" at bounding box center [693, 329] width 11 height 11
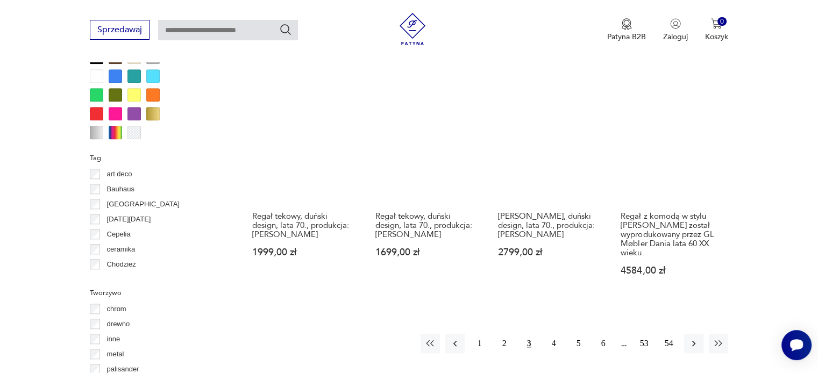
scroll to position [1091, 0]
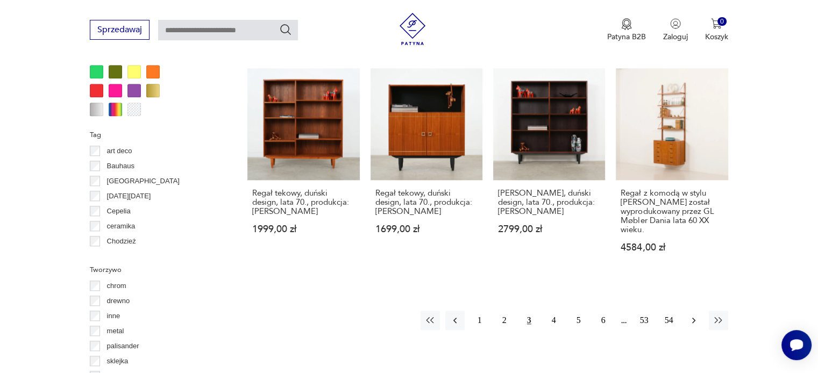
click at [692, 315] on icon "button" at bounding box center [693, 320] width 11 height 11
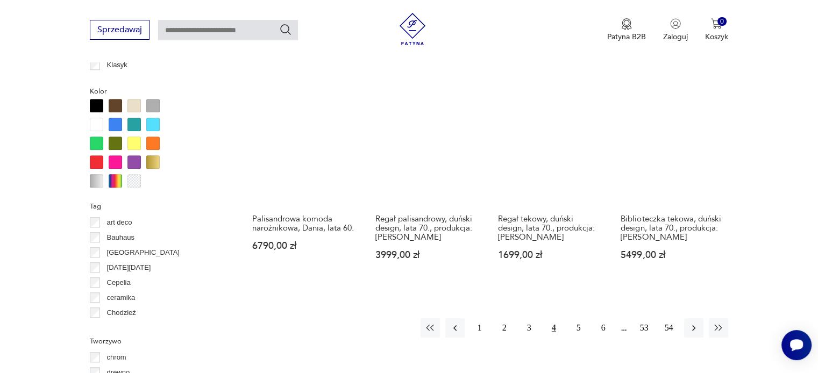
scroll to position [1038, 0]
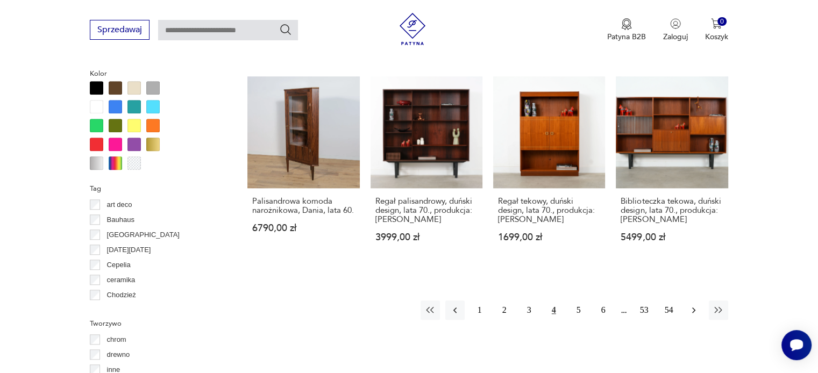
click at [692, 308] on icon "button" at bounding box center [693, 311] width 3 height 6
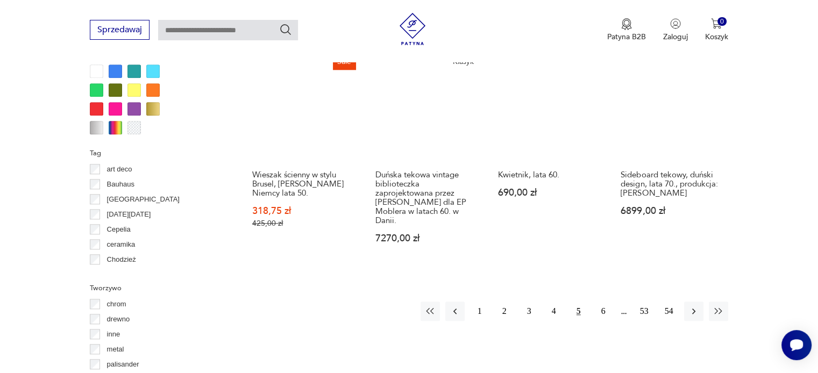
scroll to position [1091, 0]
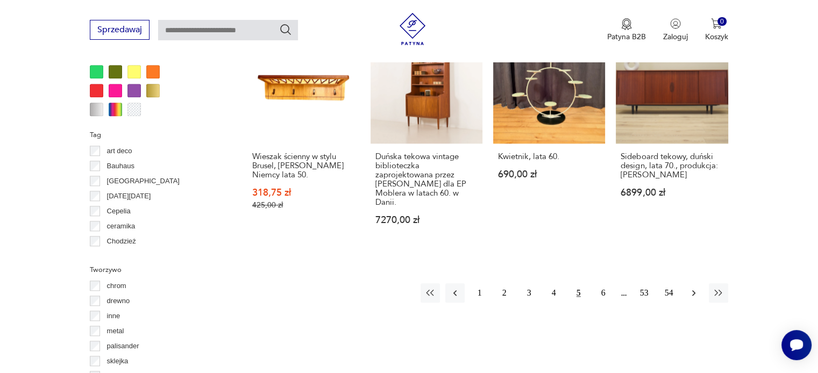
click at [695, 288] on icon "button" at bounding box center [693, 293] width 11 height 11
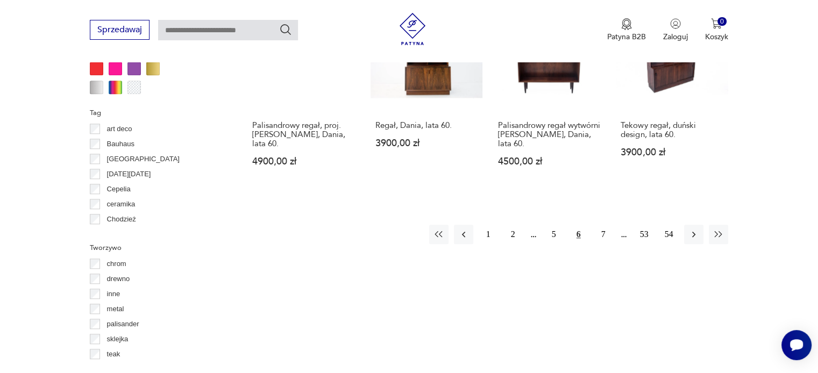
scroll to position [1145, 0]
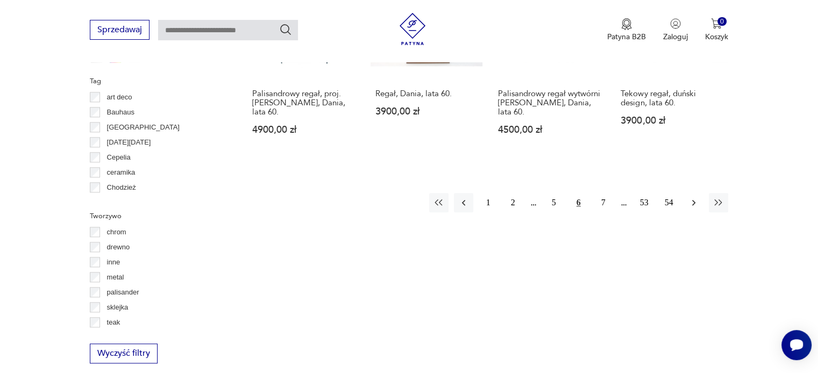
click at [698, 202] on icon "button" at bounding box center [693, 202] width 11 height 11
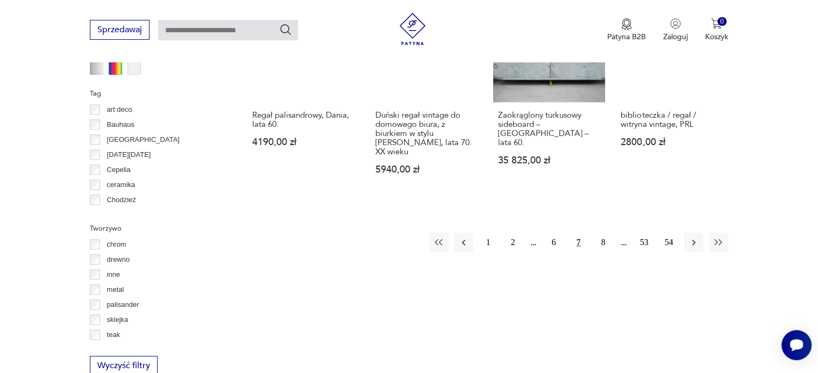
scroll to position [1145, 0]
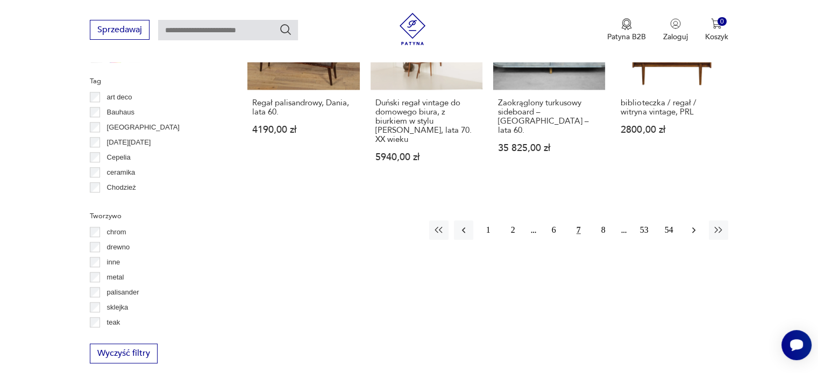
click at [697, 225] on icon "button" at bounding box center [693, 230] width 11 height 11
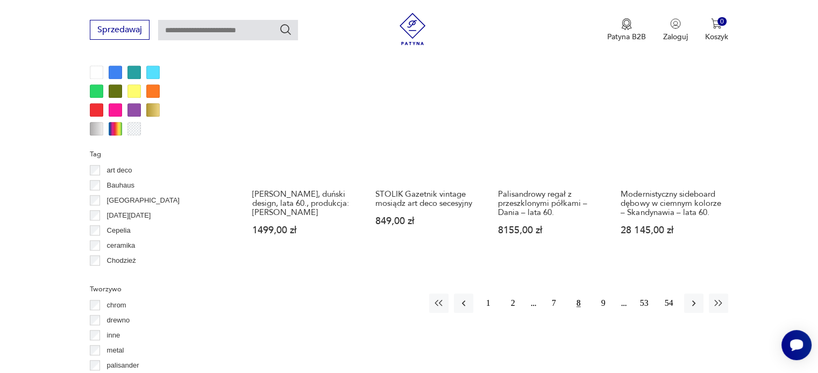
scroll to position [1091, 0]
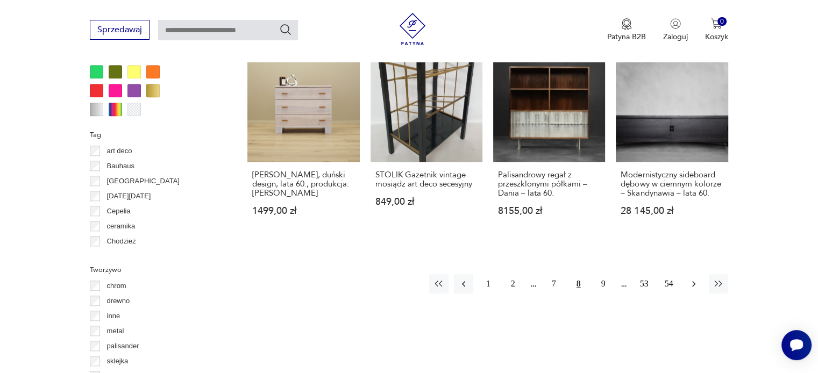
click at [694, 278] on icon "button" at bounding box center [693, 283] width 11 height 11
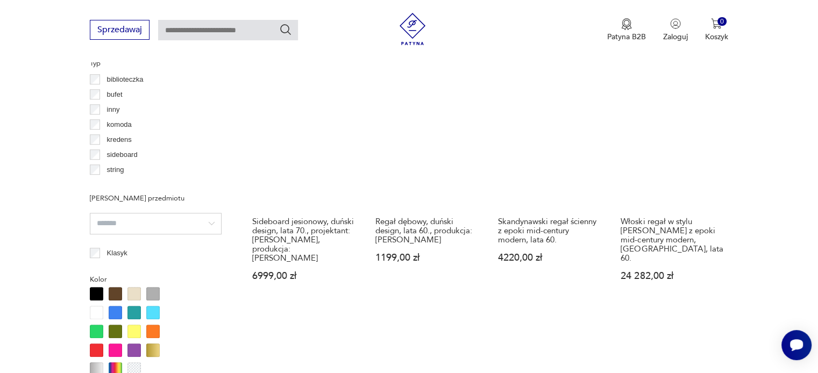
scroll to position [823, 0]
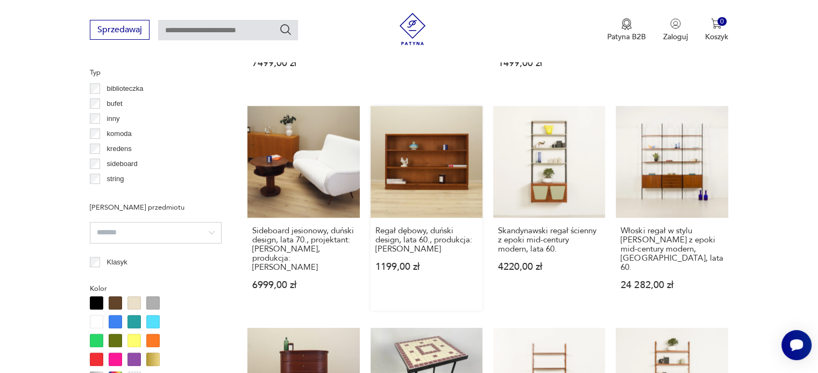
click at [435, 155] on link "Regał dębowy, duński design, lata 60., produkcja: [PERSON_NAME] 1199,00 zł" at bounding box center [426, 208] width 112 height 205
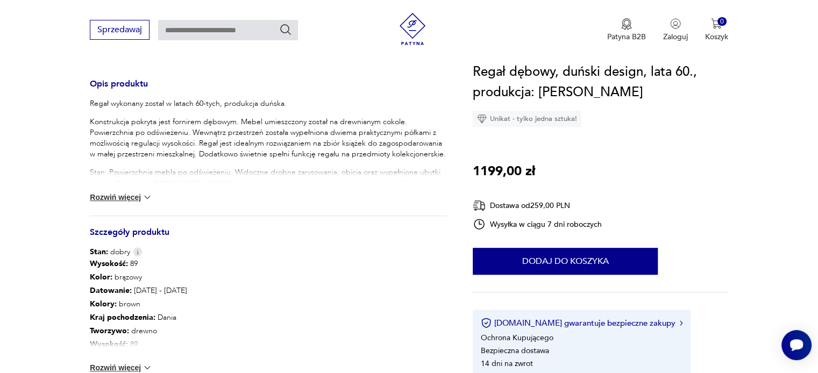
scroll to position [484, 0]
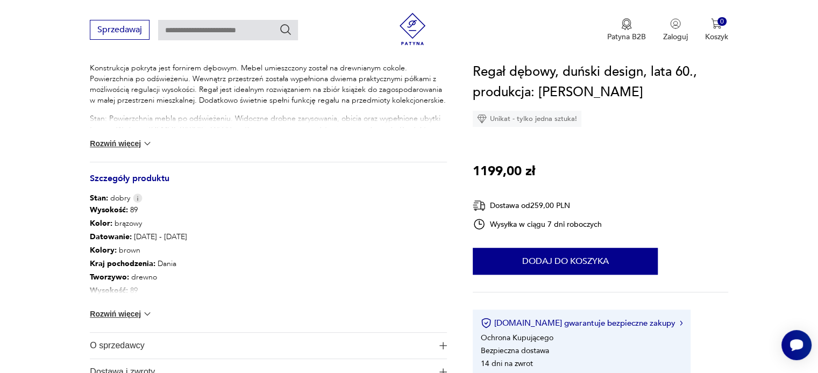
click at [118, 142] on button "Rozwiń więcej" at bounding box center [121, 143] width 62 height 11
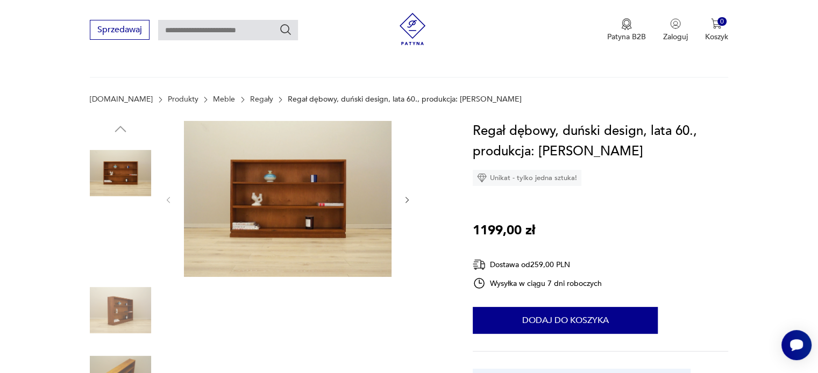
scroll to position [0, 0]
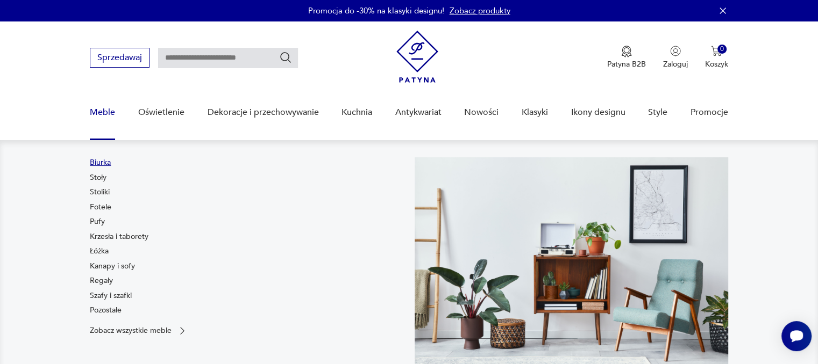
click at [92, 160] on link "Biurka" at bounding box center [100, 163] width 21 height 11
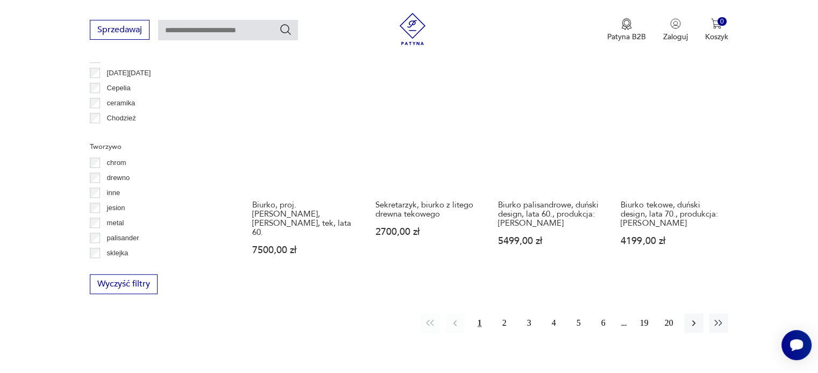
scroll to position [1128, 0]
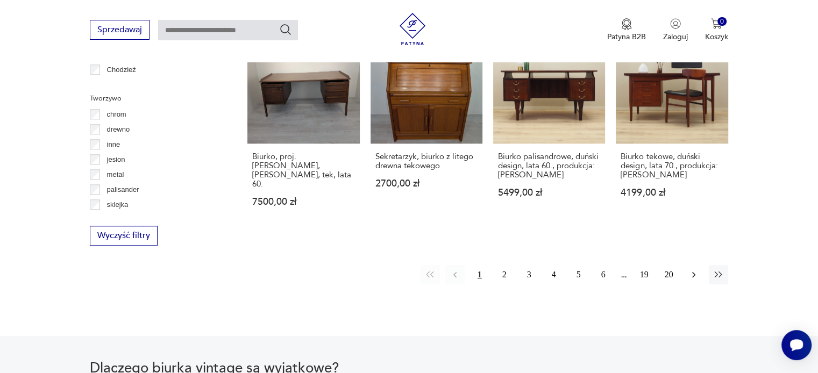
click at [693, 272] on icon "button" at bounding box center [693, 275] width 3 height 6
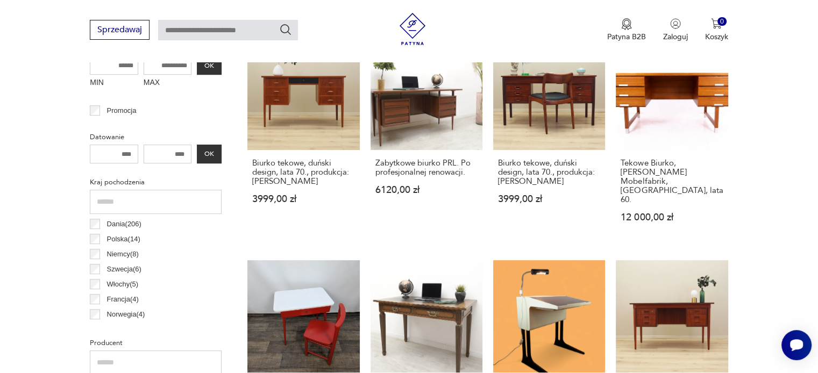
scroll to position [446, 0]
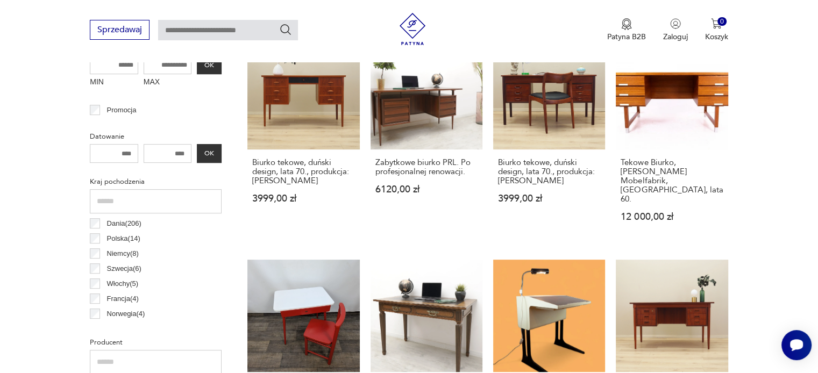
drag, startPoint x: 750, startPoint y: 145, endPoint x: 762, endPoint y: 90, distance: 56.2
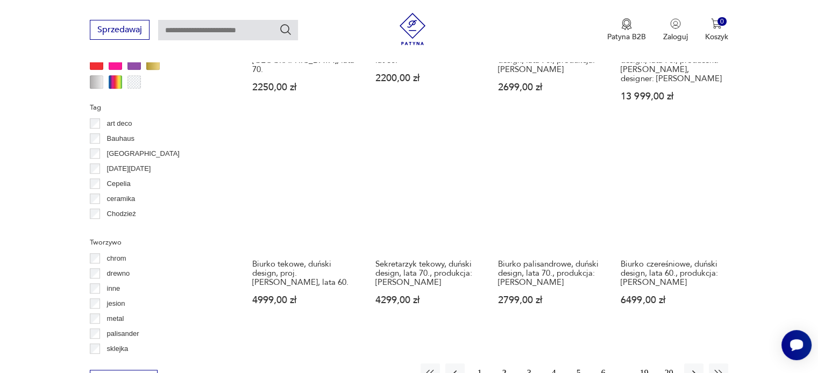
scroll to position [1038, 0]
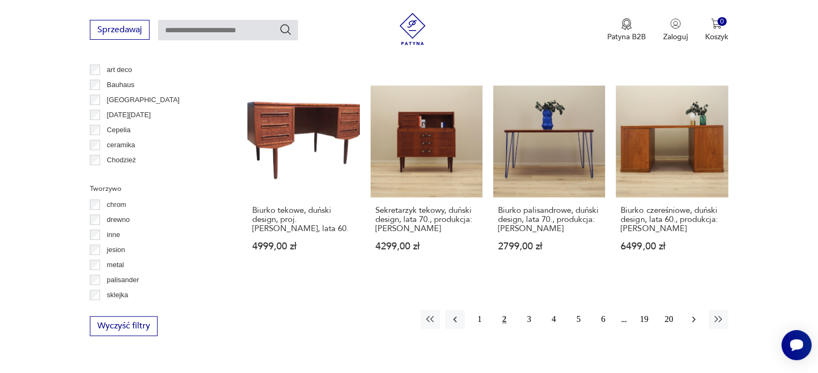
click at [694, 314] on icon "button" at bounding box center [693, 319] width 11 height 11
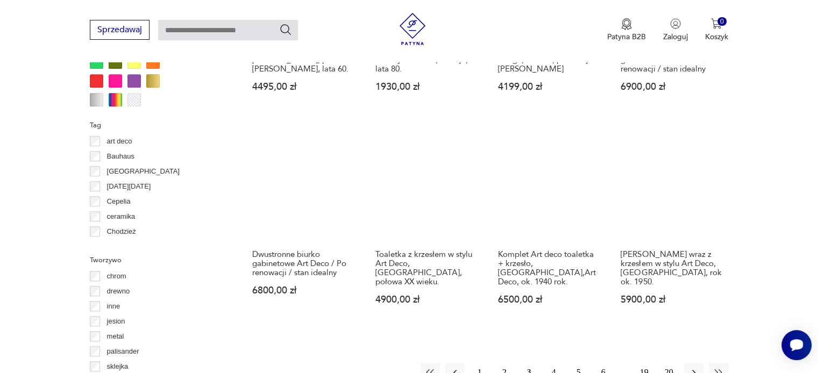
scroll to position [1091, 0]
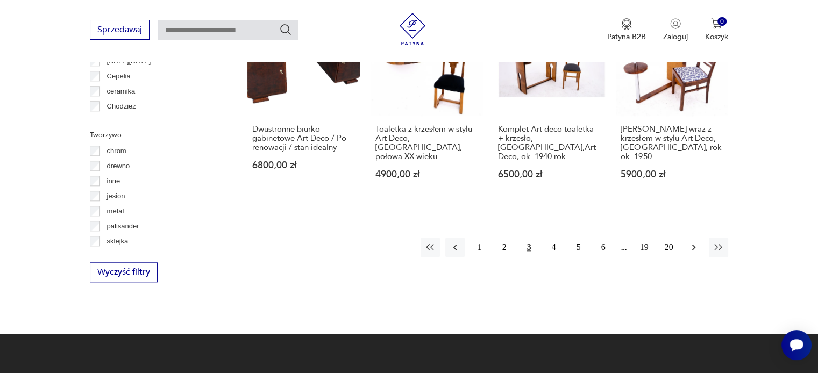
click at [692, 242] on icon "button" at bounding box center [693, 247] width 11 height 11
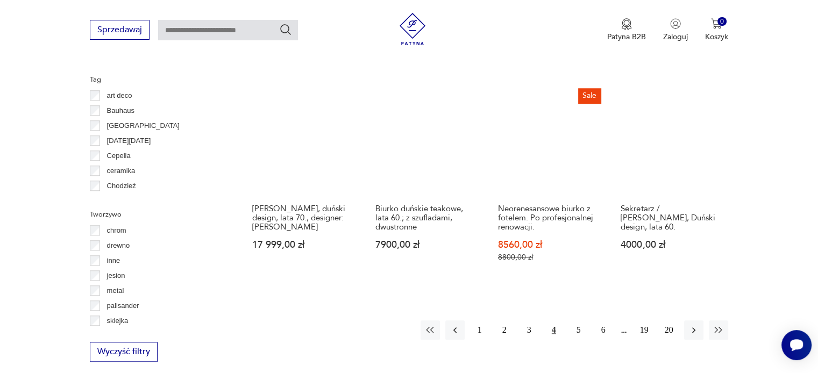
scroll to position [1038, 0]
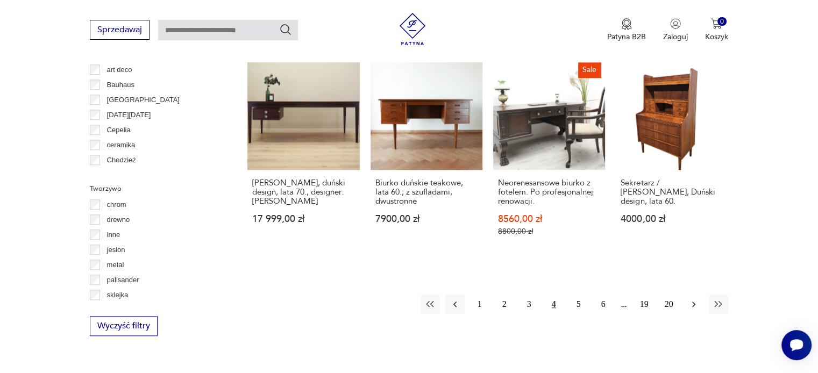
click at [689, 299] on icon "button" at bounding box center [693, 304] width 11 height 11
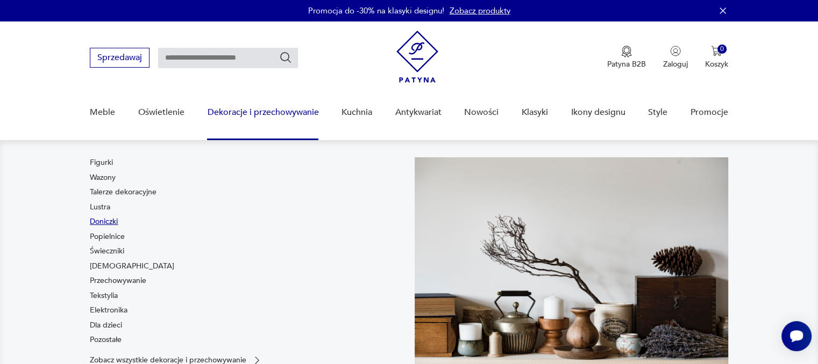
click at [106, 224] on link "Doniczki" at bounding box center [104, 222] width 28 height 11
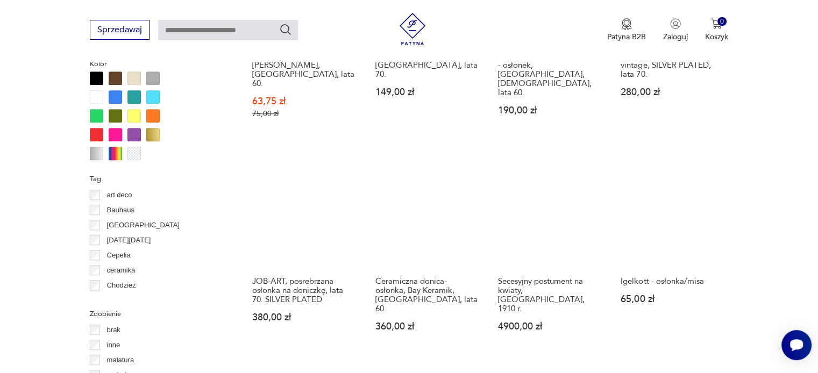
scroll to position [1091, 0]
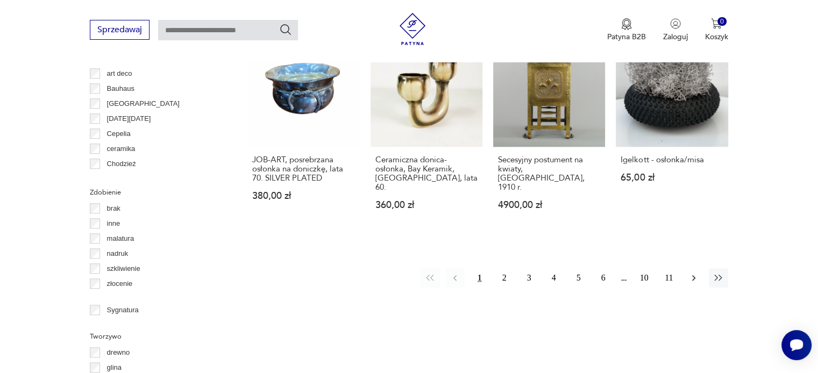
click at [694, 273] on icon "button" at bounding box center [693, 278] width 11 height 11
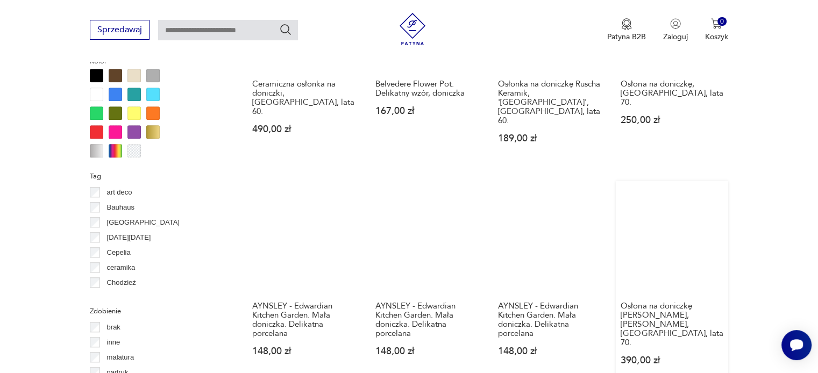
scroll to position [1091, 0]
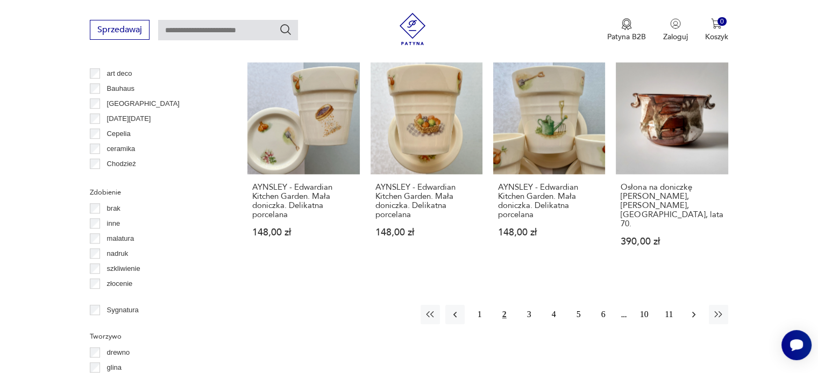
click at [688, 309] on icon "button" at bounding box center [693, 314] width 11 height 11
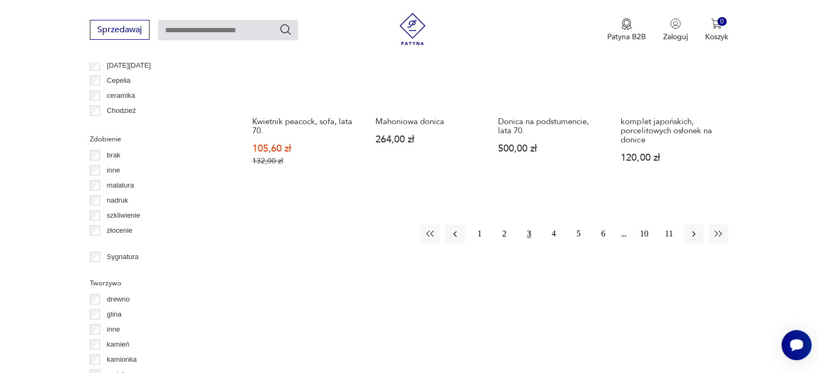
scroll to position [1145, 0]
